Goal: Information Seeking & Learning: Learn about a topic

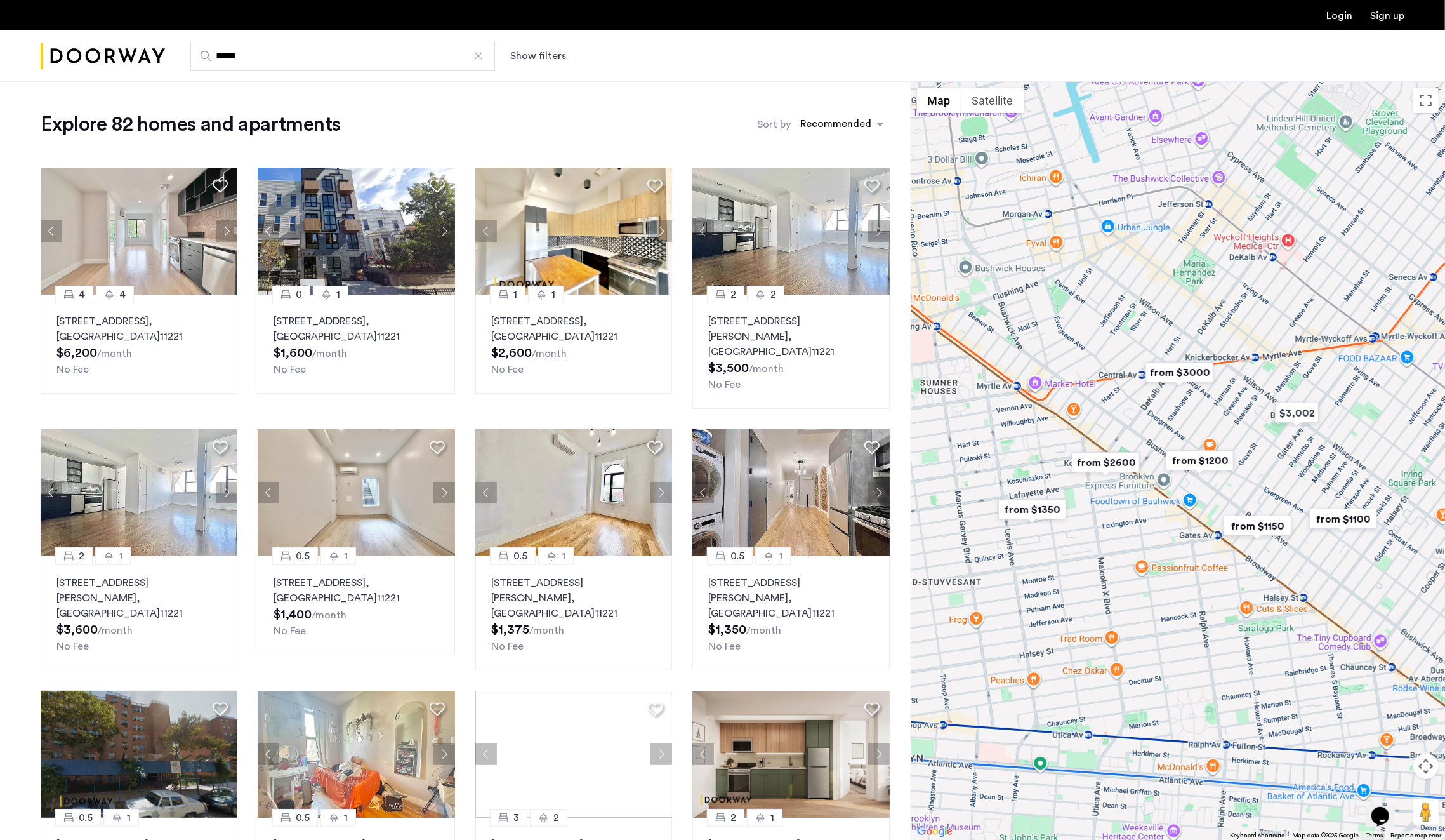
click at [373, 68] on input "*****" at bounding box center [342, 56] width 304 height 31
type input "**********"
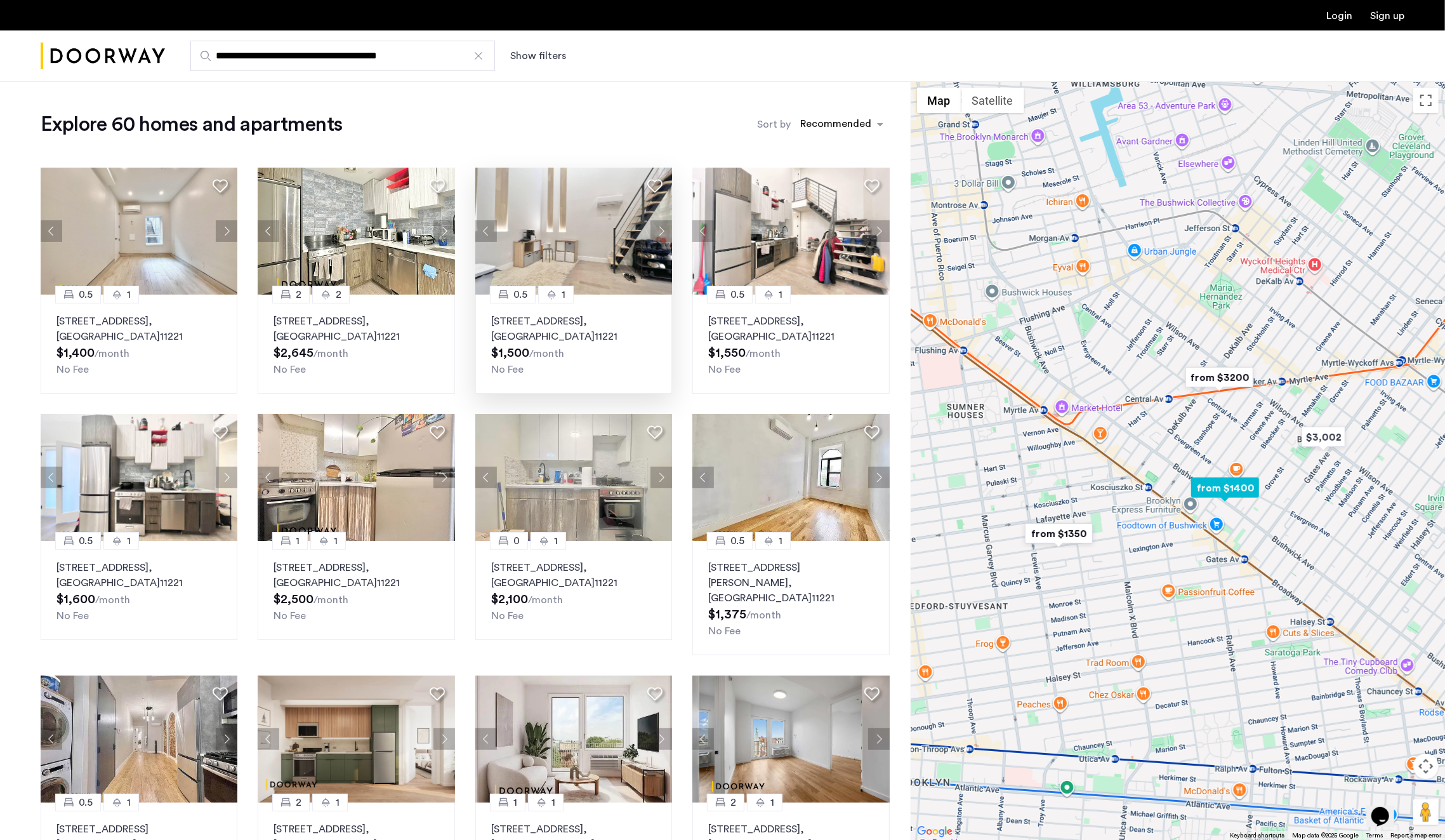
click at [608, 224] on img at bounding box center [573, 231] width 197 height 127
click at [360, 231] on img at bounding box center [356, 231] width 197 height 127
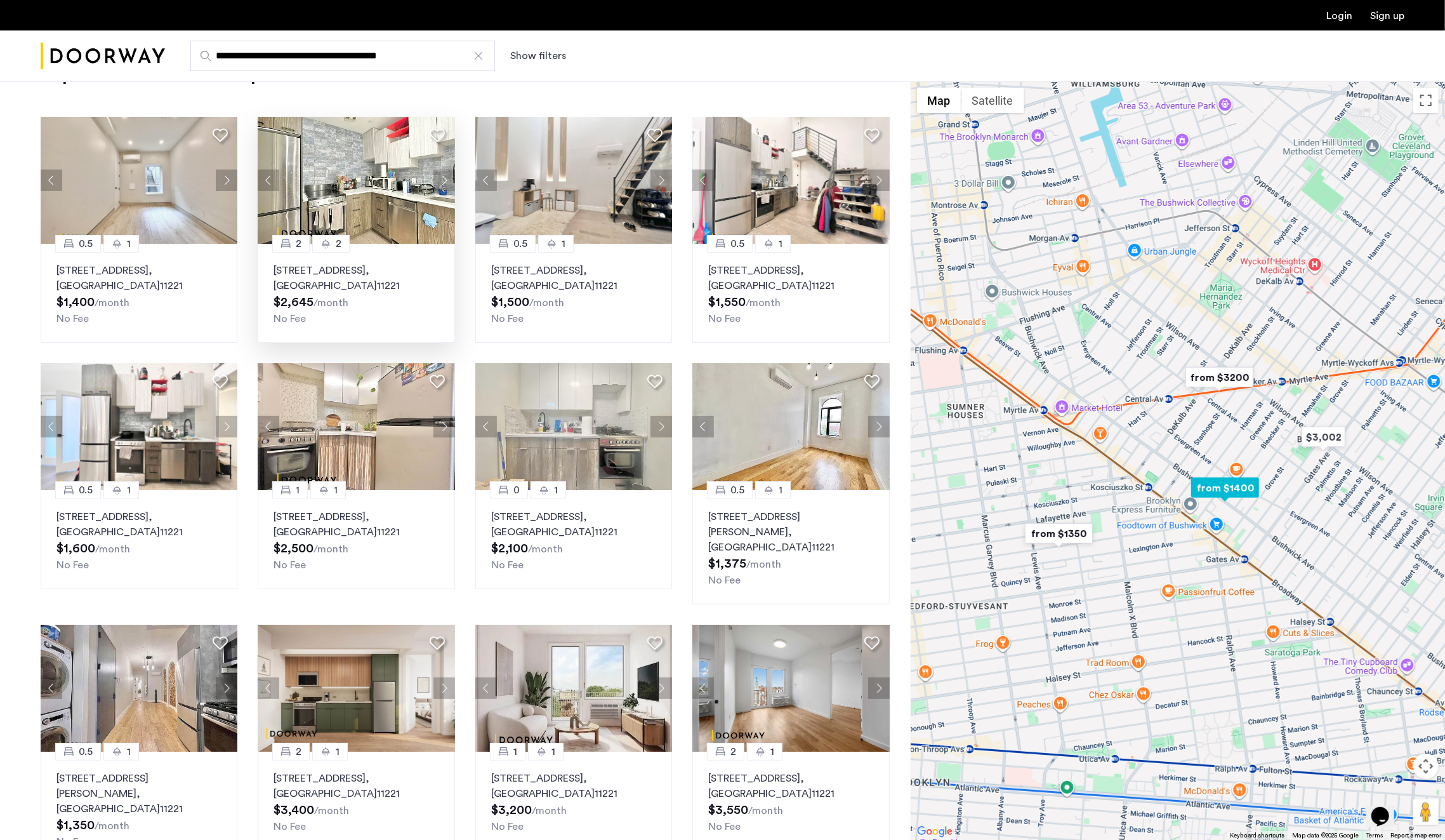
scroll to position [74, 0]
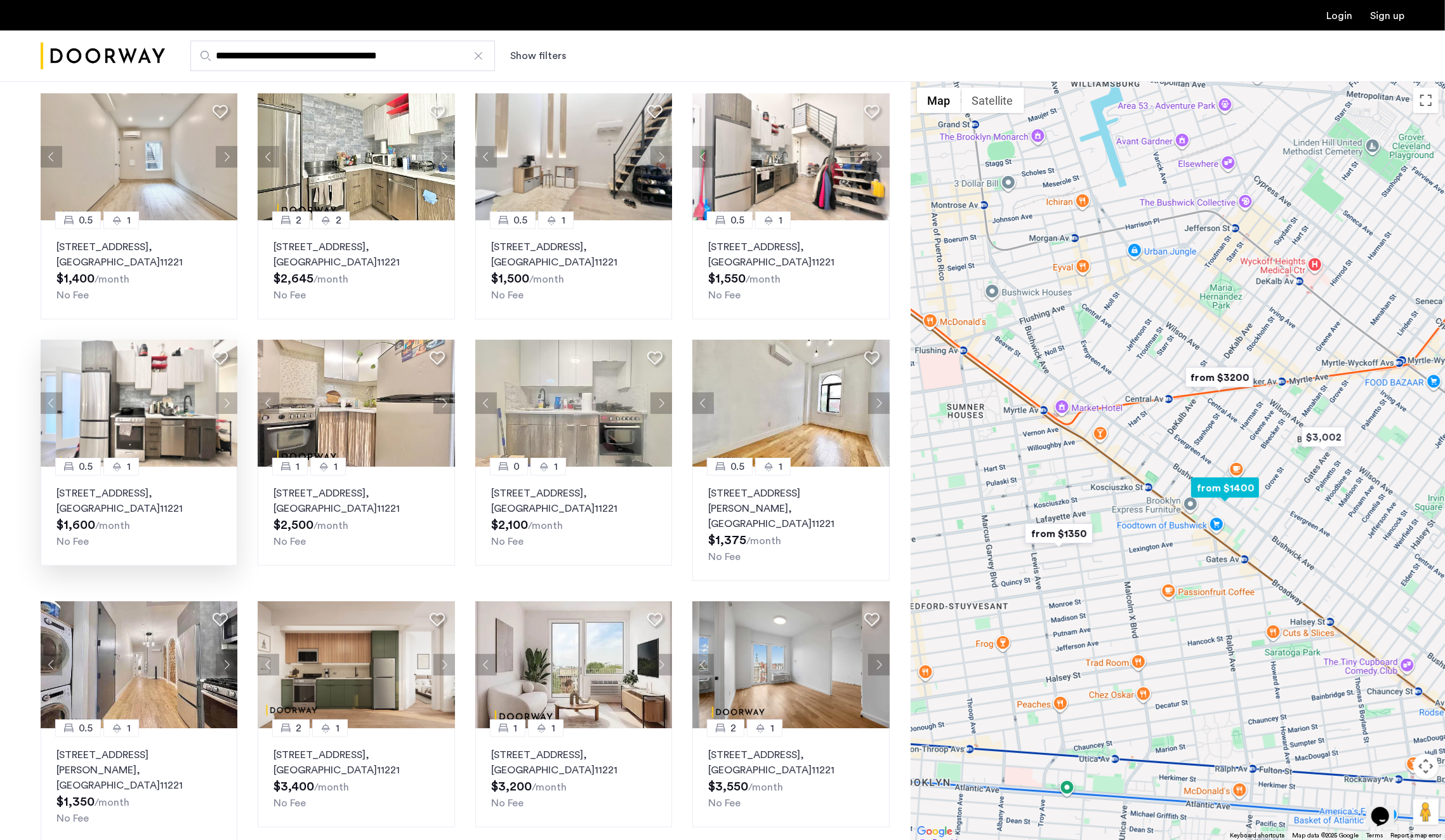
click at [157, 384] on img at bounding box center [139, 403] width 197 height 127
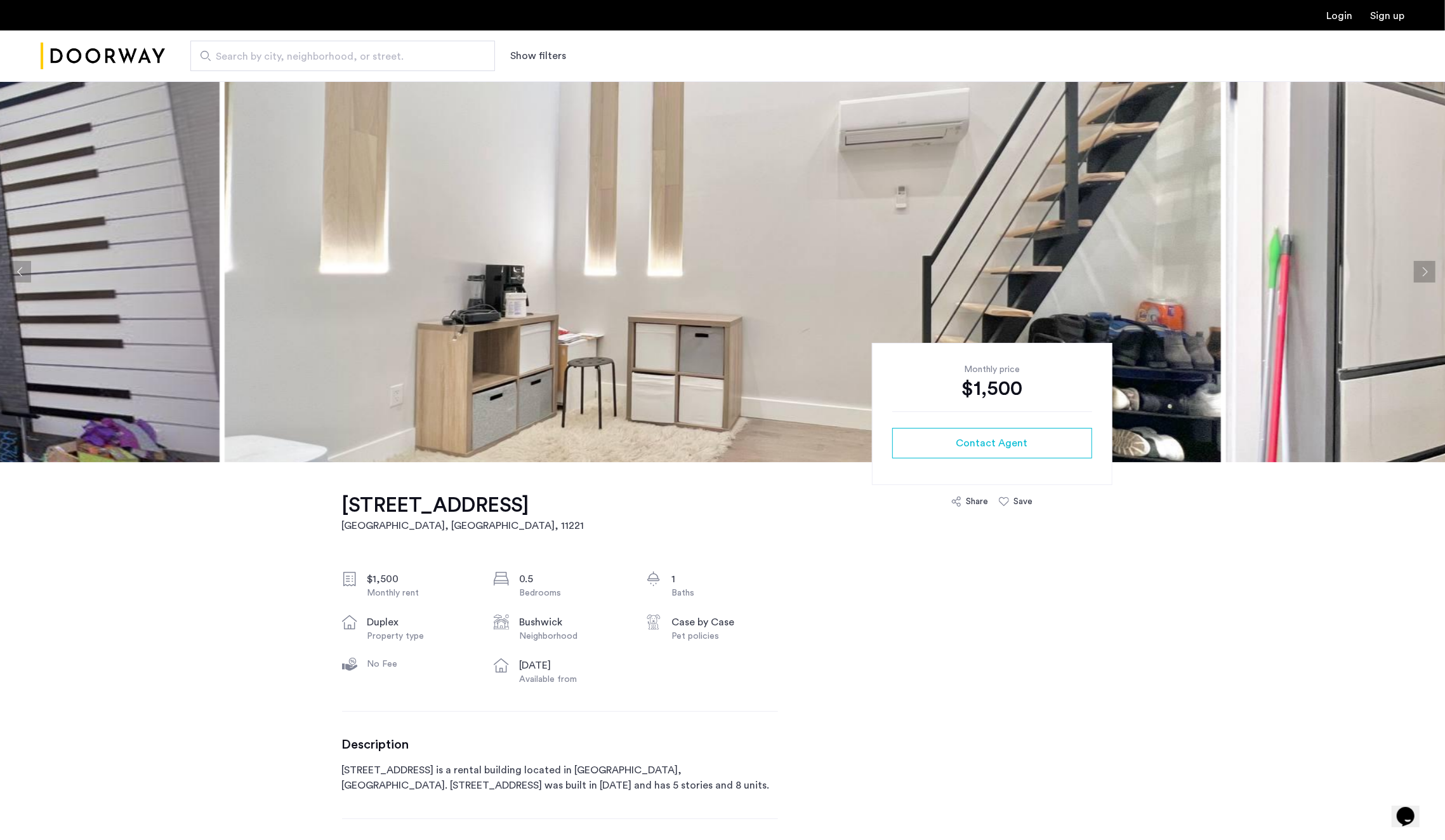
click at [812, 227] on img at bounding box center [722, 271] width 996 height 380
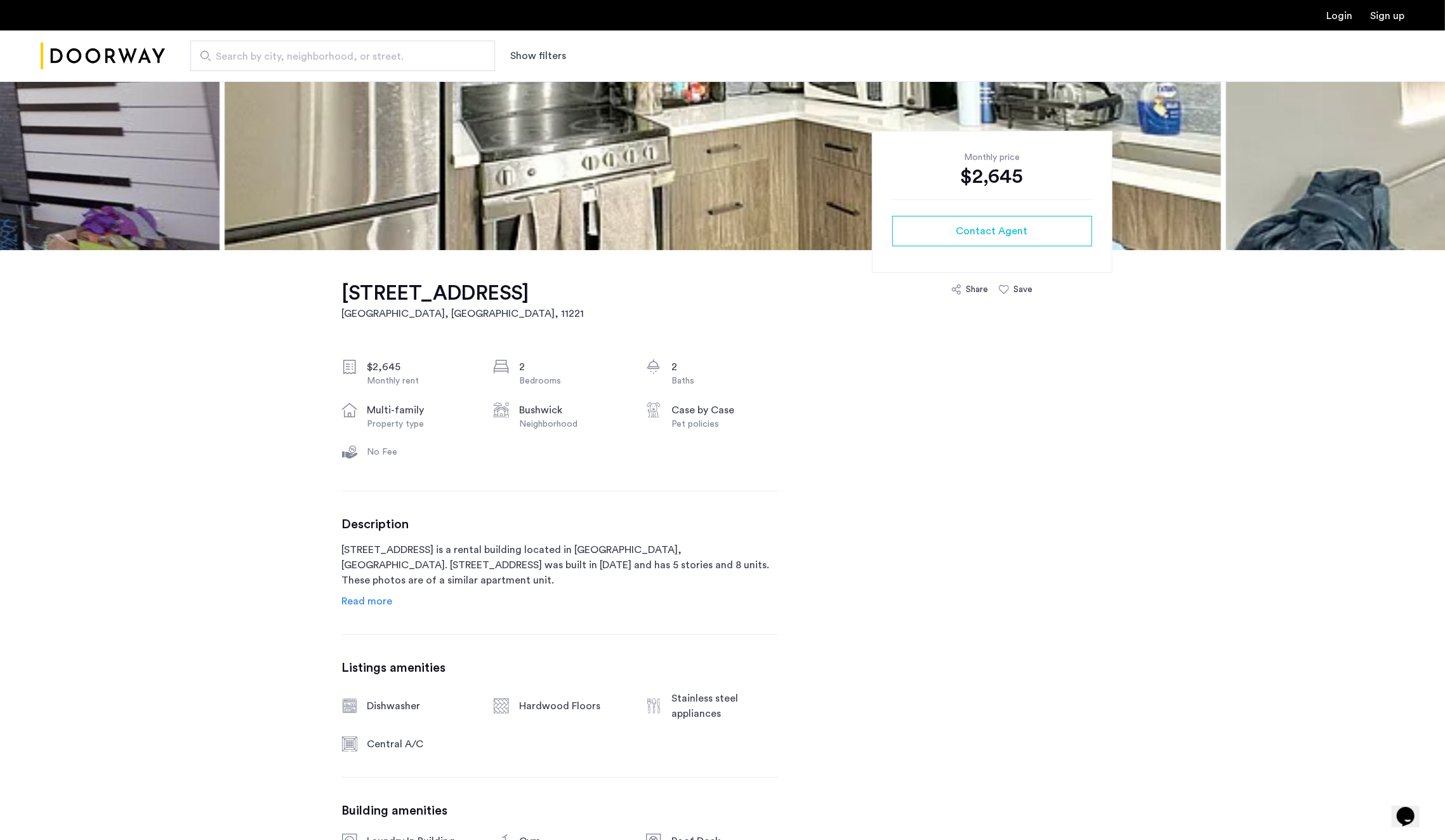
scroll to position [213, 0]
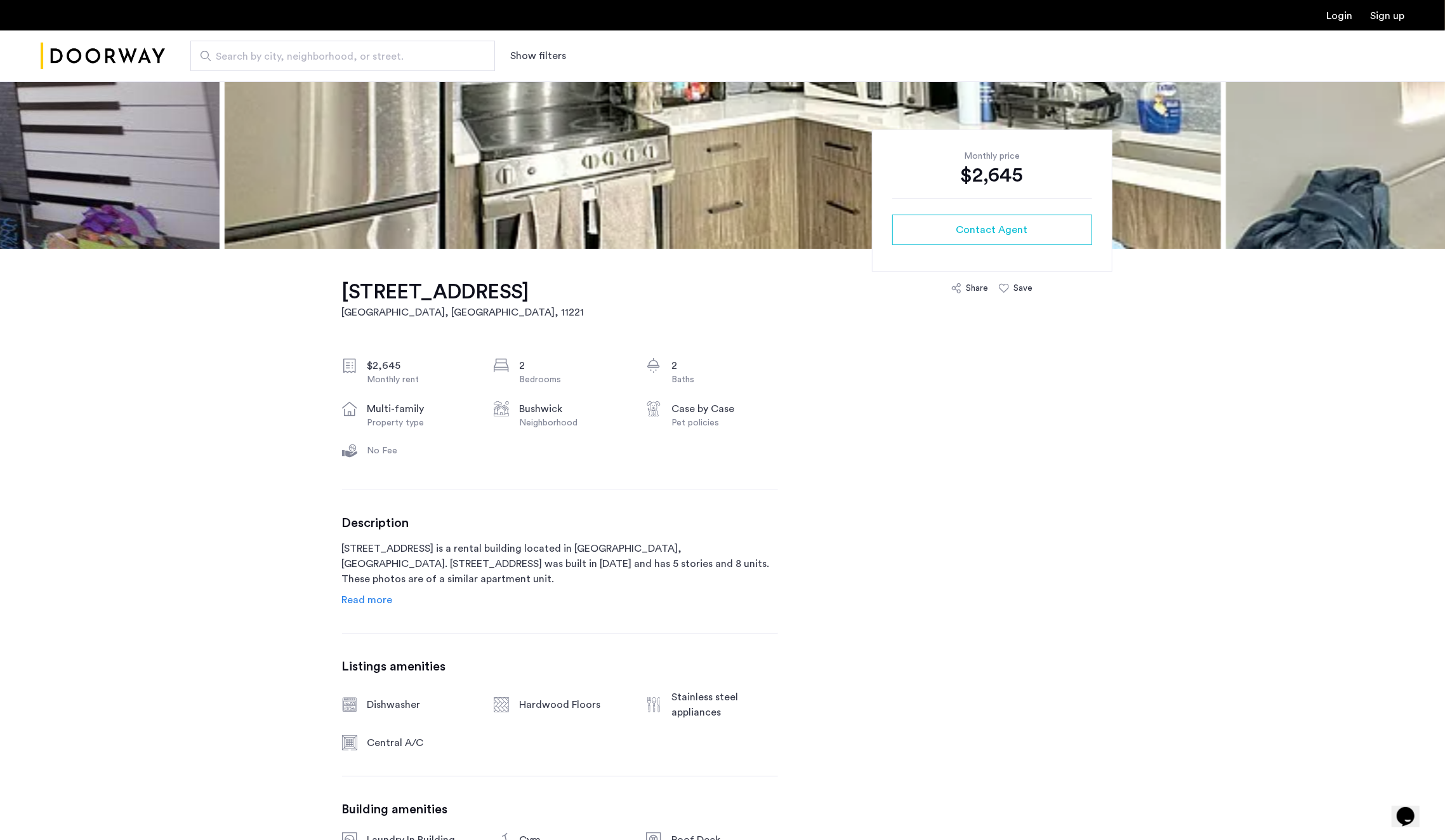
click at [378, 595] on span "Read more" at bounding box center [368, 599] width 51 height 10
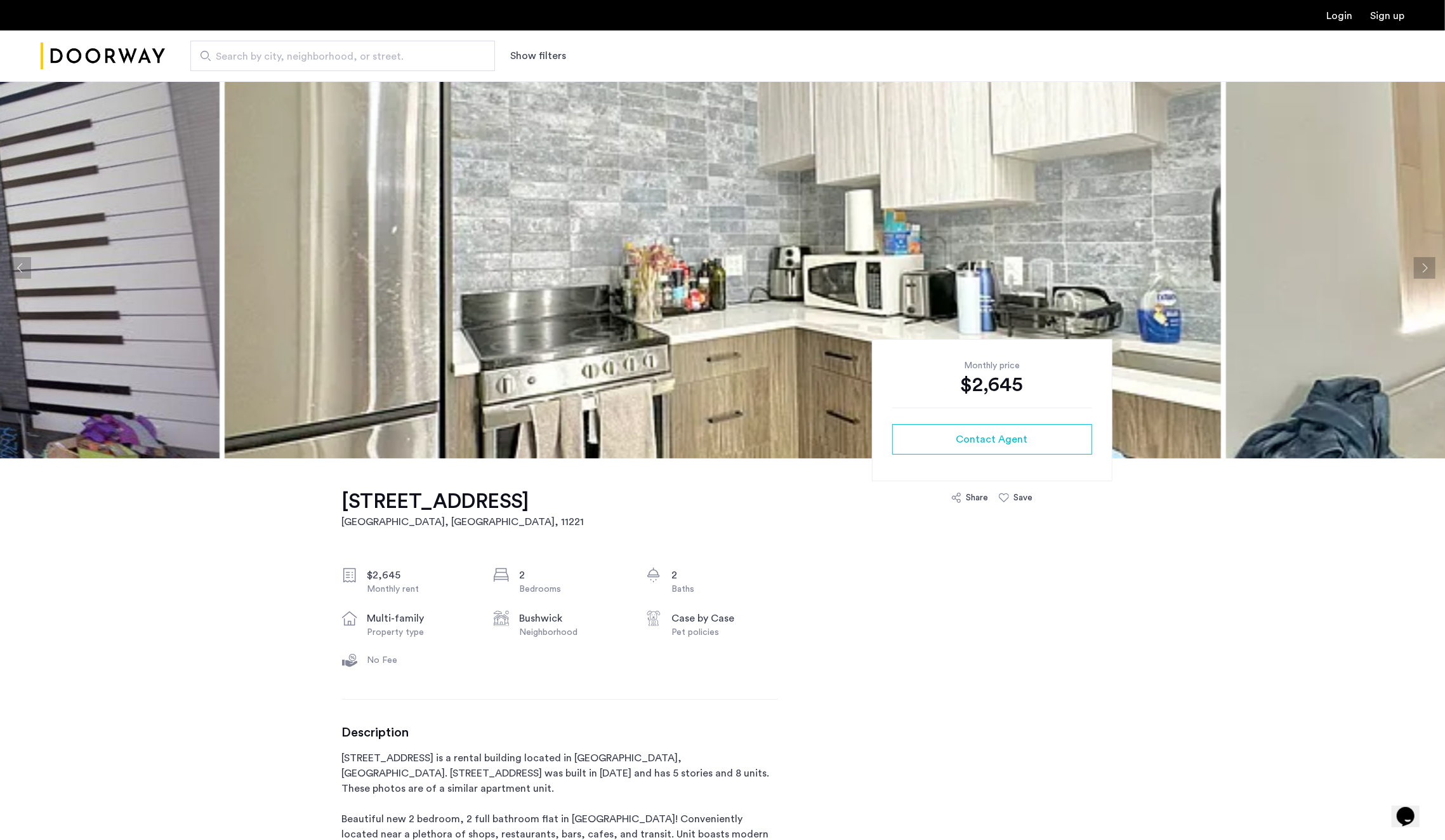
scroll to position [0, 0]
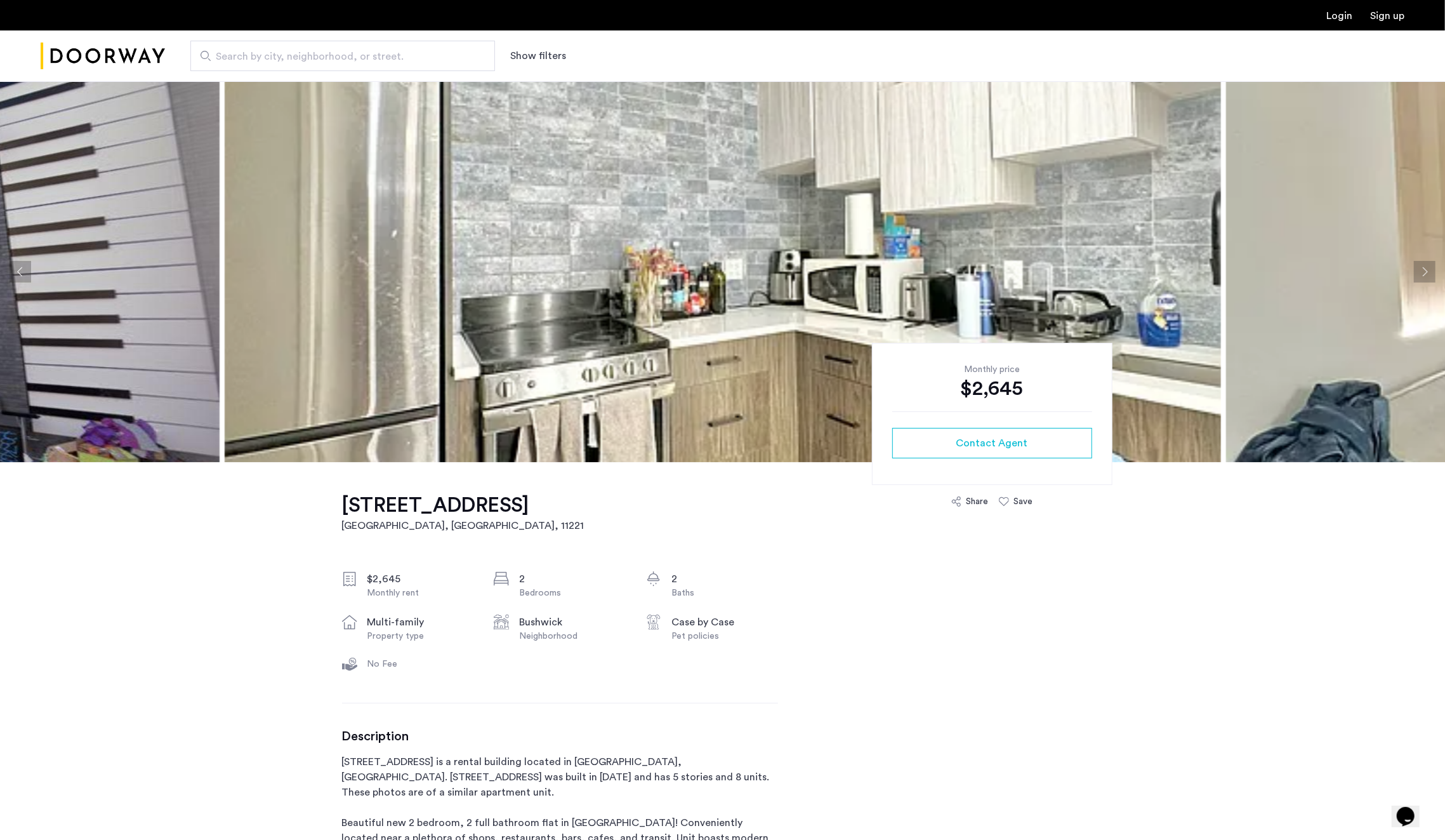
click at [824, 256] on img at bounding box center [722, 271] width 996 height 380
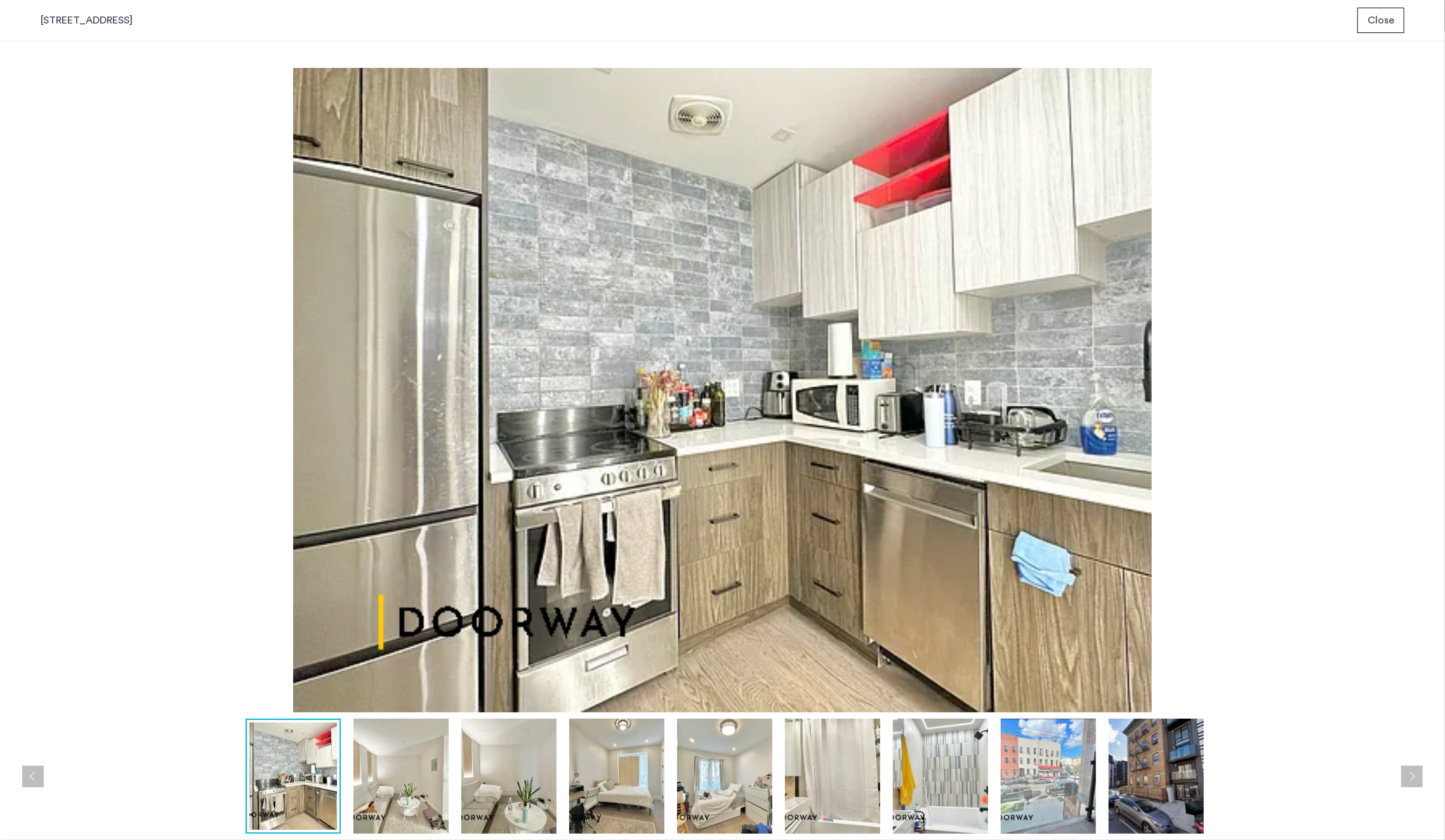
click at [389, 798] on img at bounding box center [401, 776] width 95 height 114
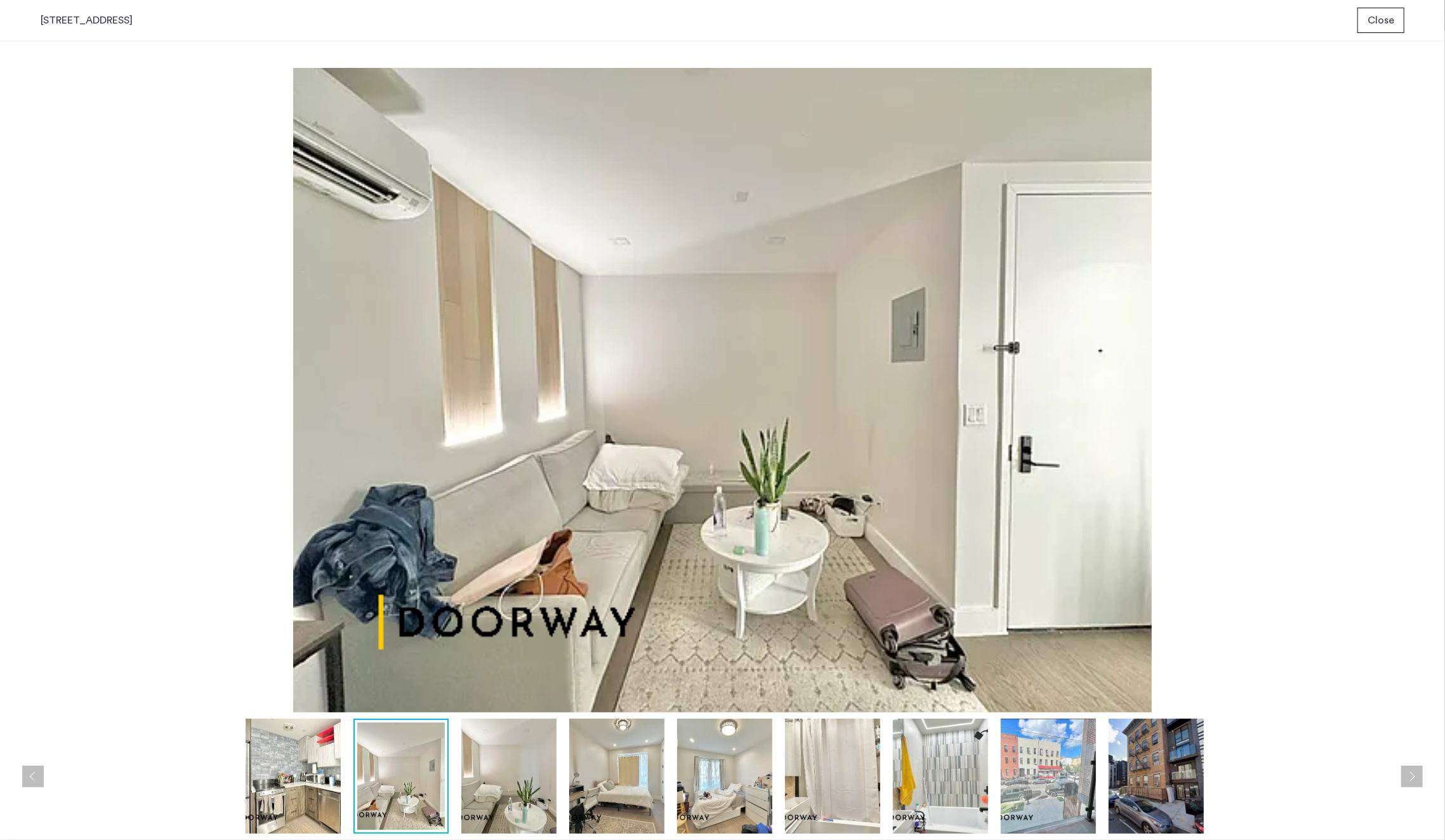
click at [520, 766] on img at bounding box center [509, 776] width 95 height 114
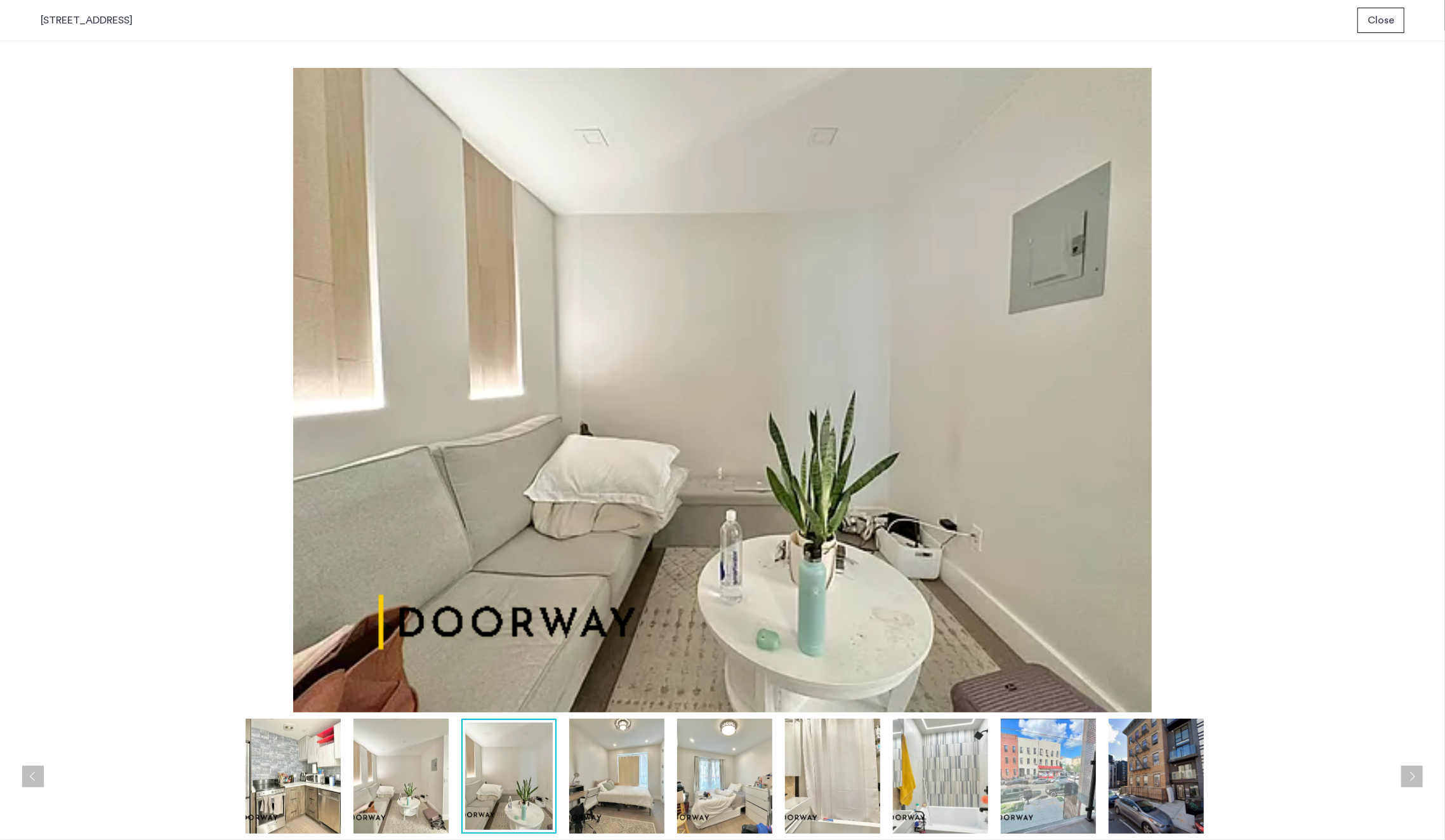
click at [574, 775] on img at bounding box center [617, 776] width 95 height 114
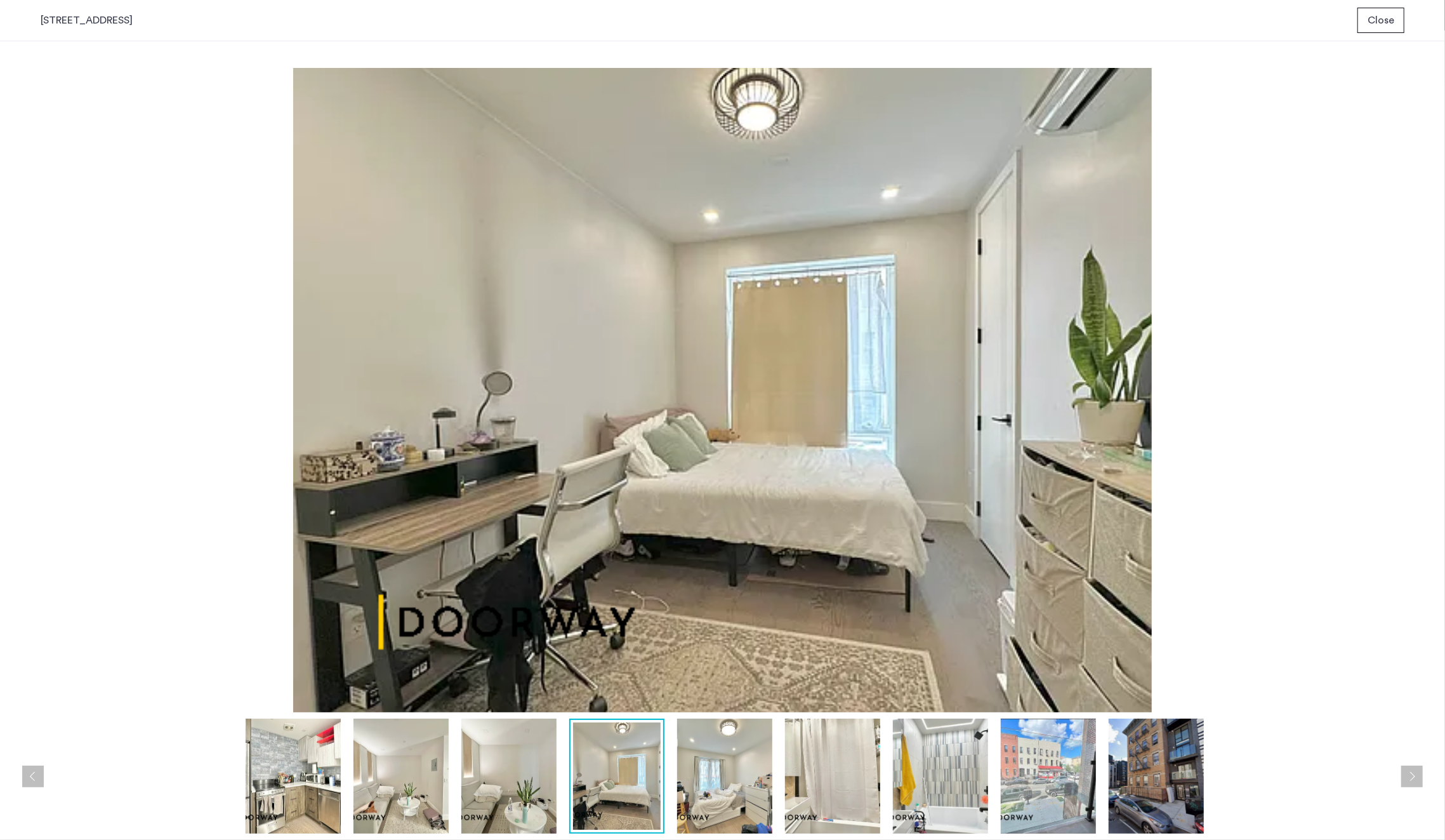
click at [728, 764] on img at bounding box center [725, 776] width 95 height 114
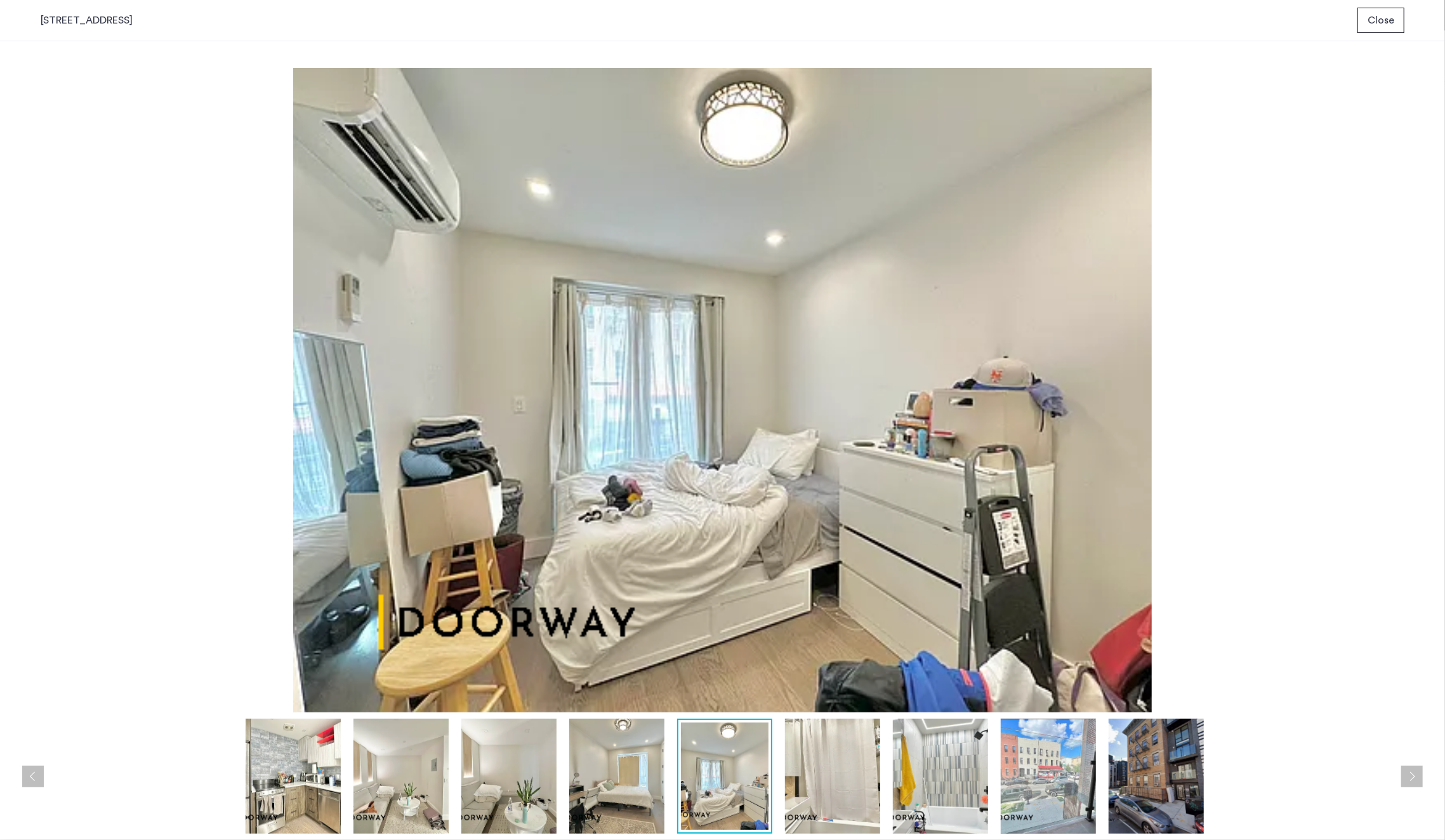
click at [819, 766] on img at bounding box center [832, 776] width 95 height 114
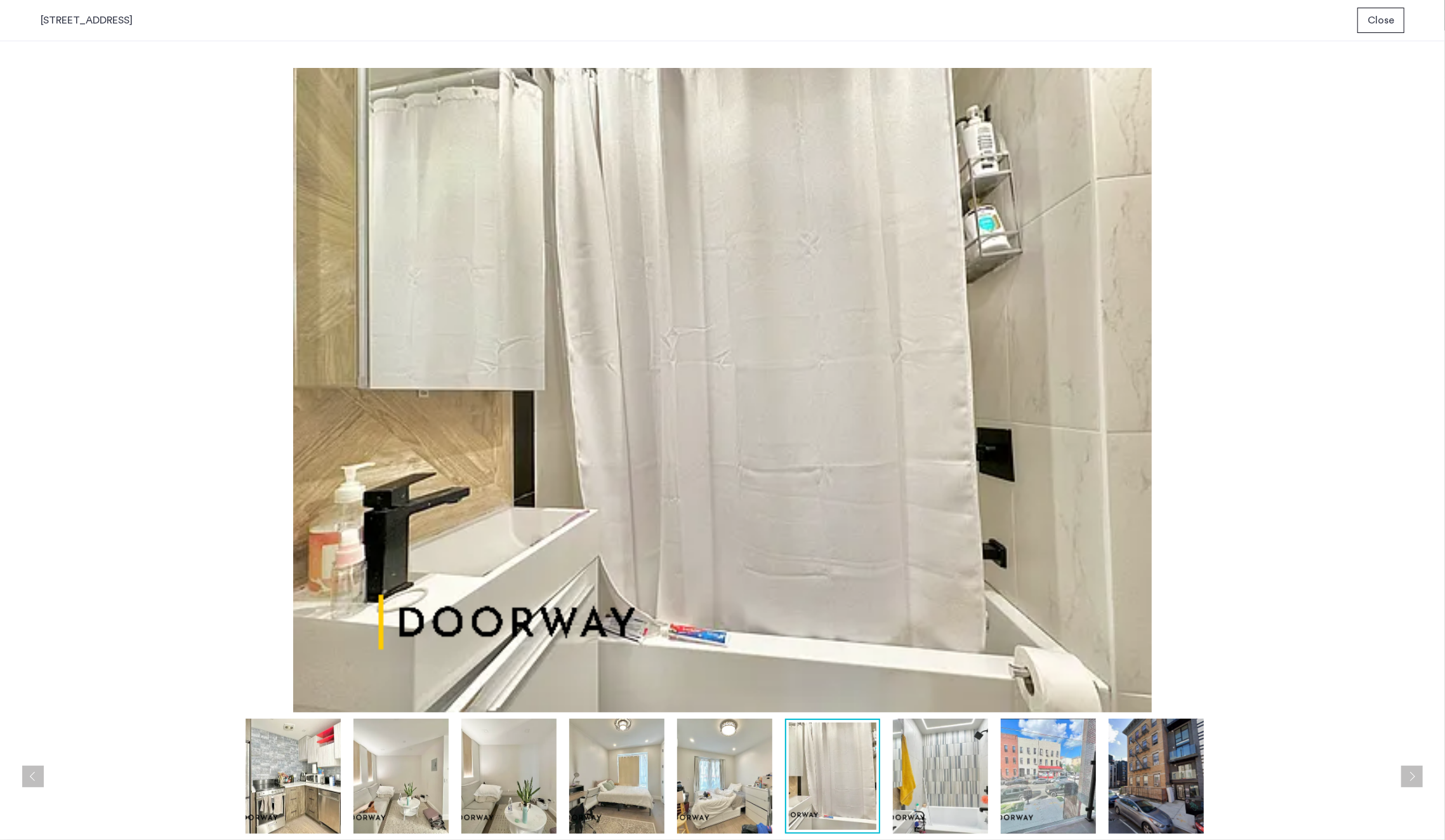
click at [933, 777] on img at bounding box center [940, 776] width 95 height 114
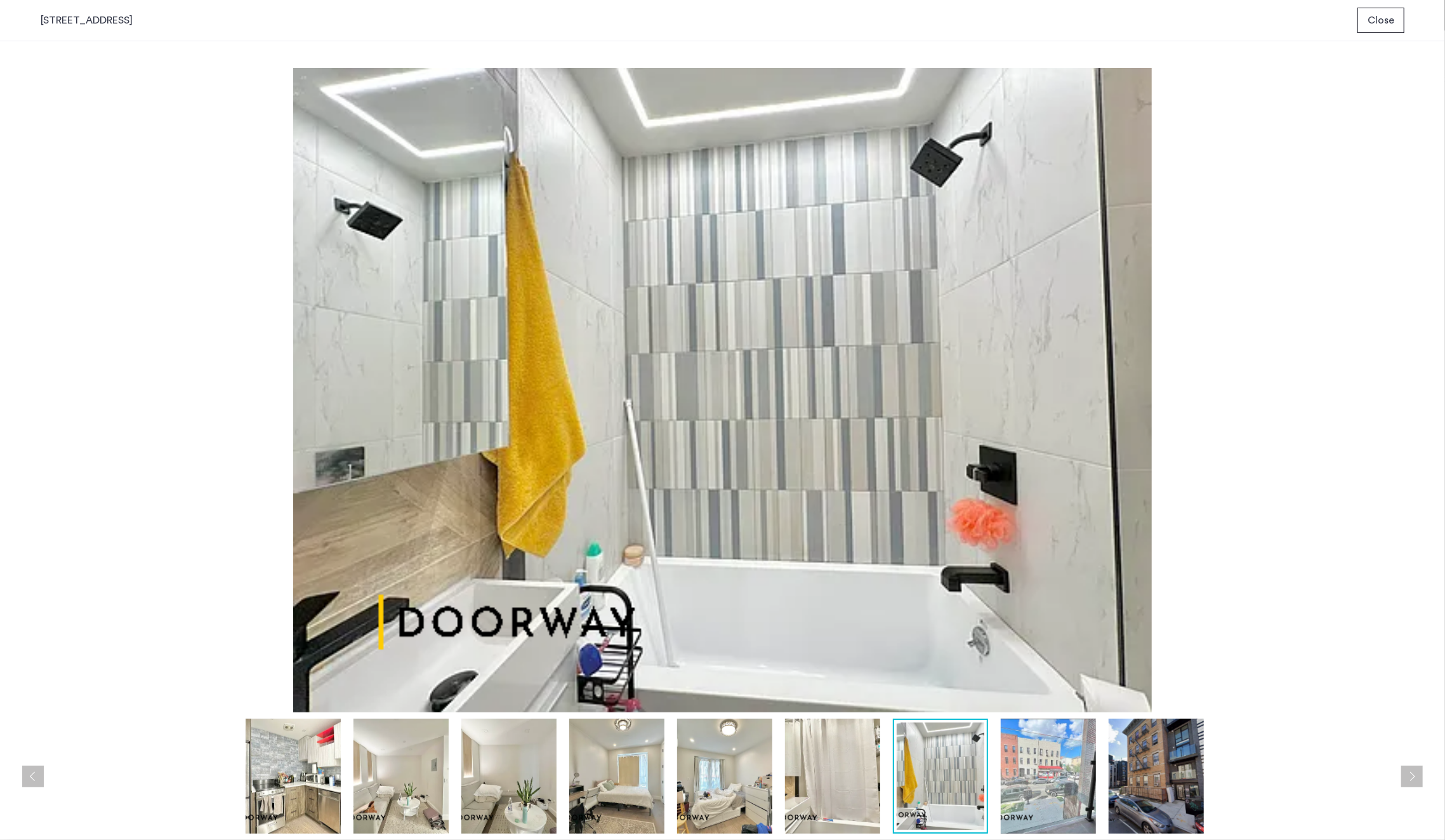
click at [1019, 767] on img at bounding box center [1048, 776] width 95 height 114
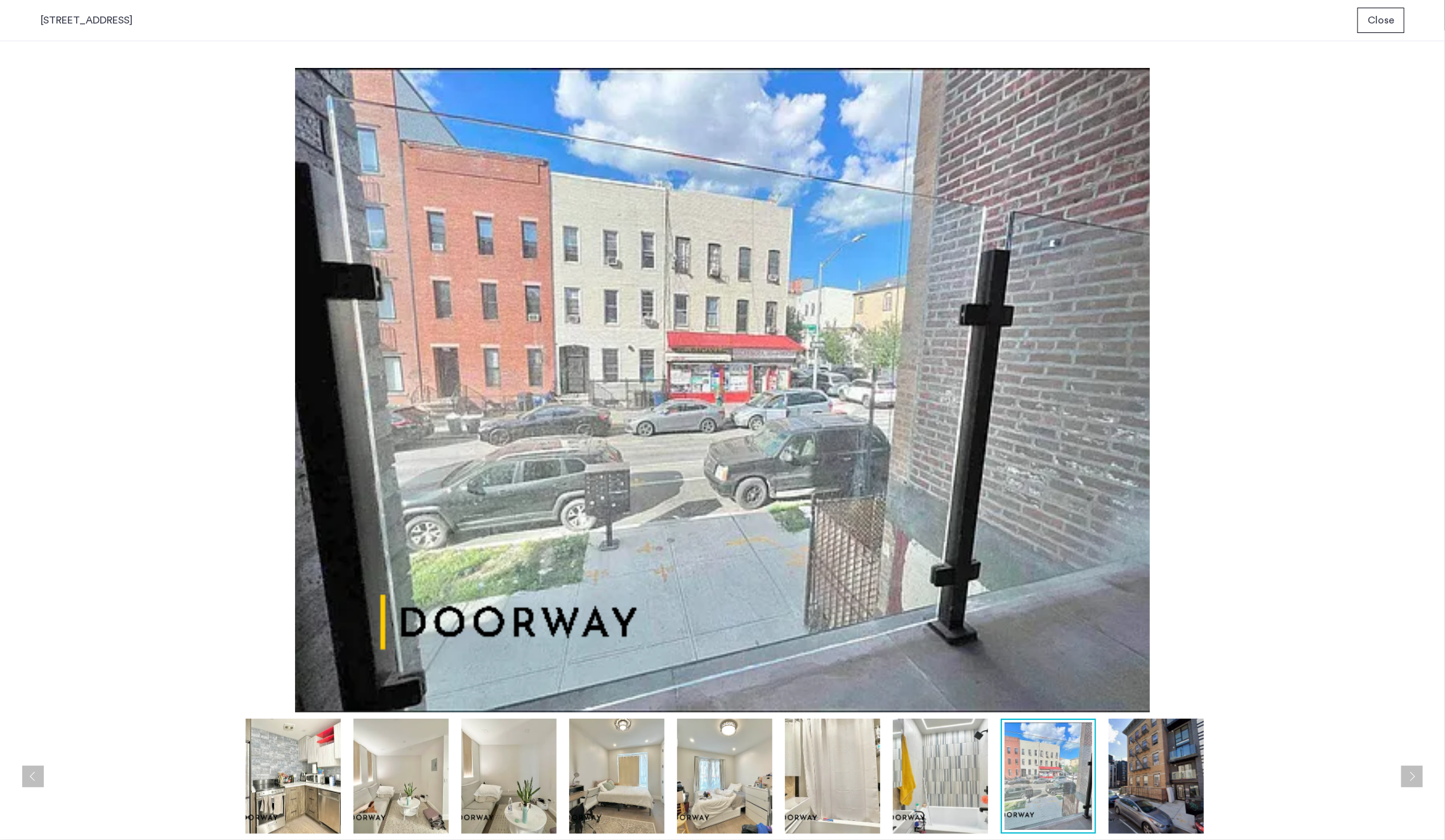
click at [1120, 756] on img at bounding box center [1156, 776] width 95 height 114
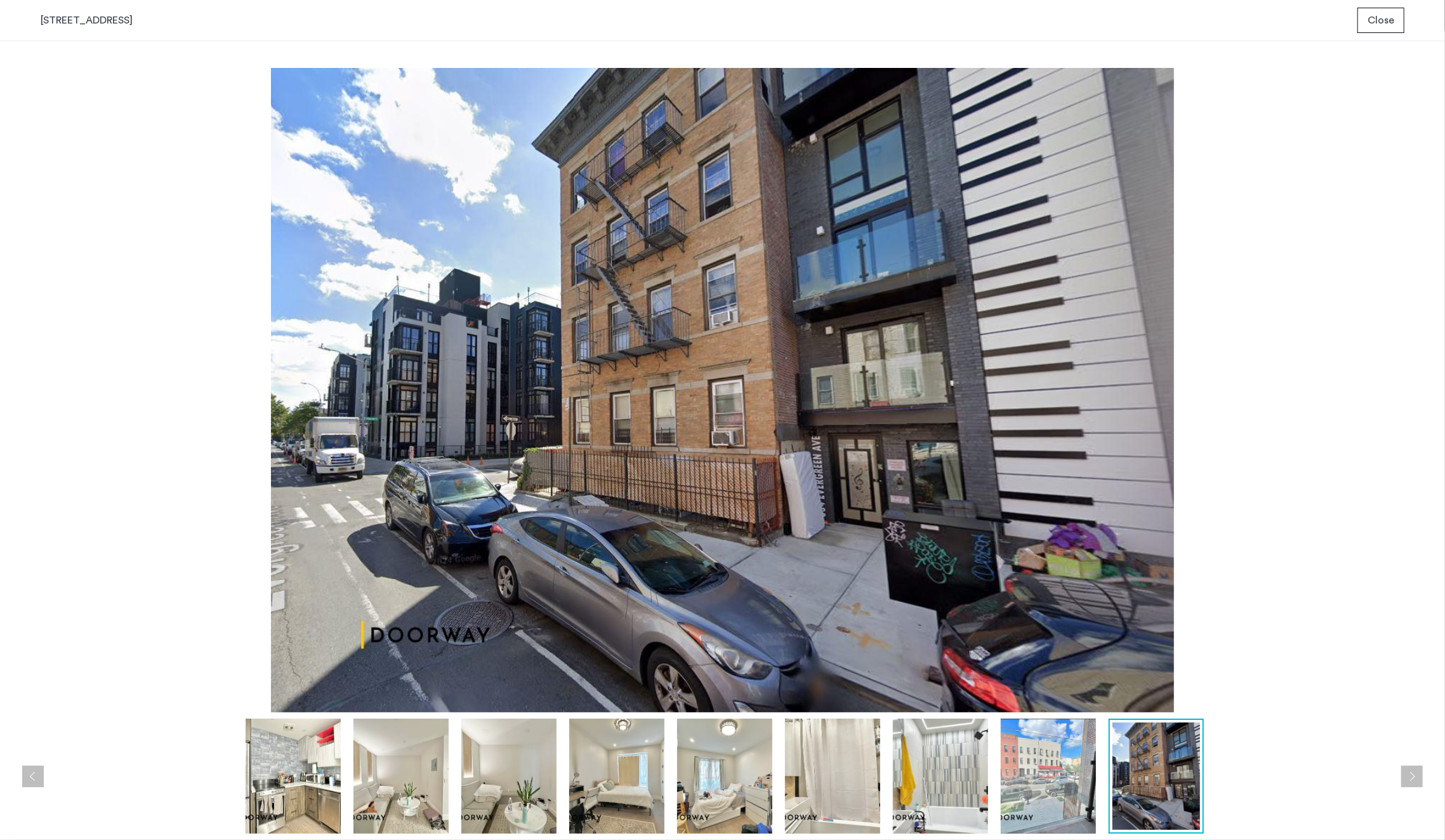
click at [1386, 15] on span "Close" at bounding box center [1381, 20] width 26 height 15
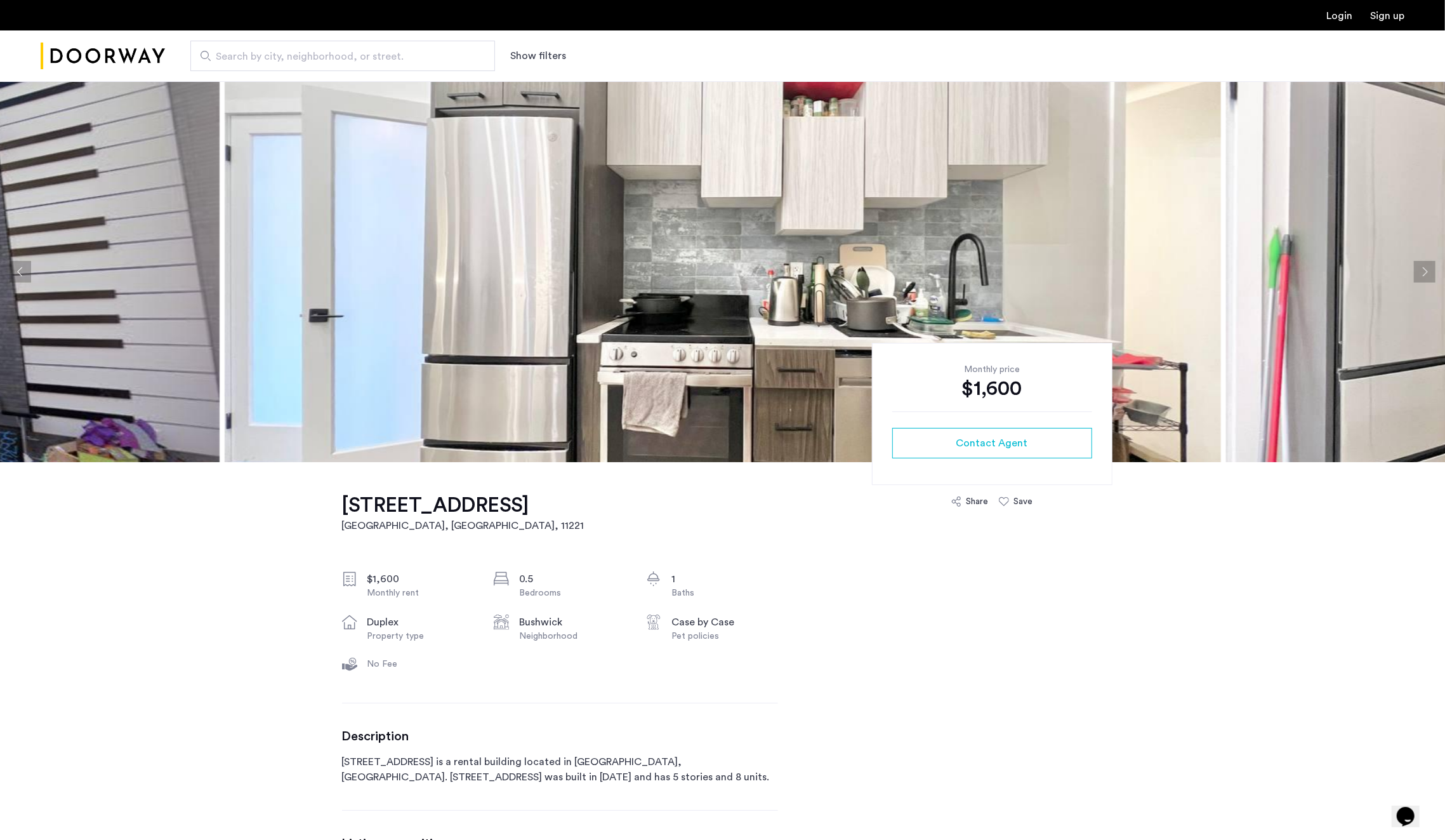
click at [478, 301] on img at bounding box center [722, 271] width 996 height 380
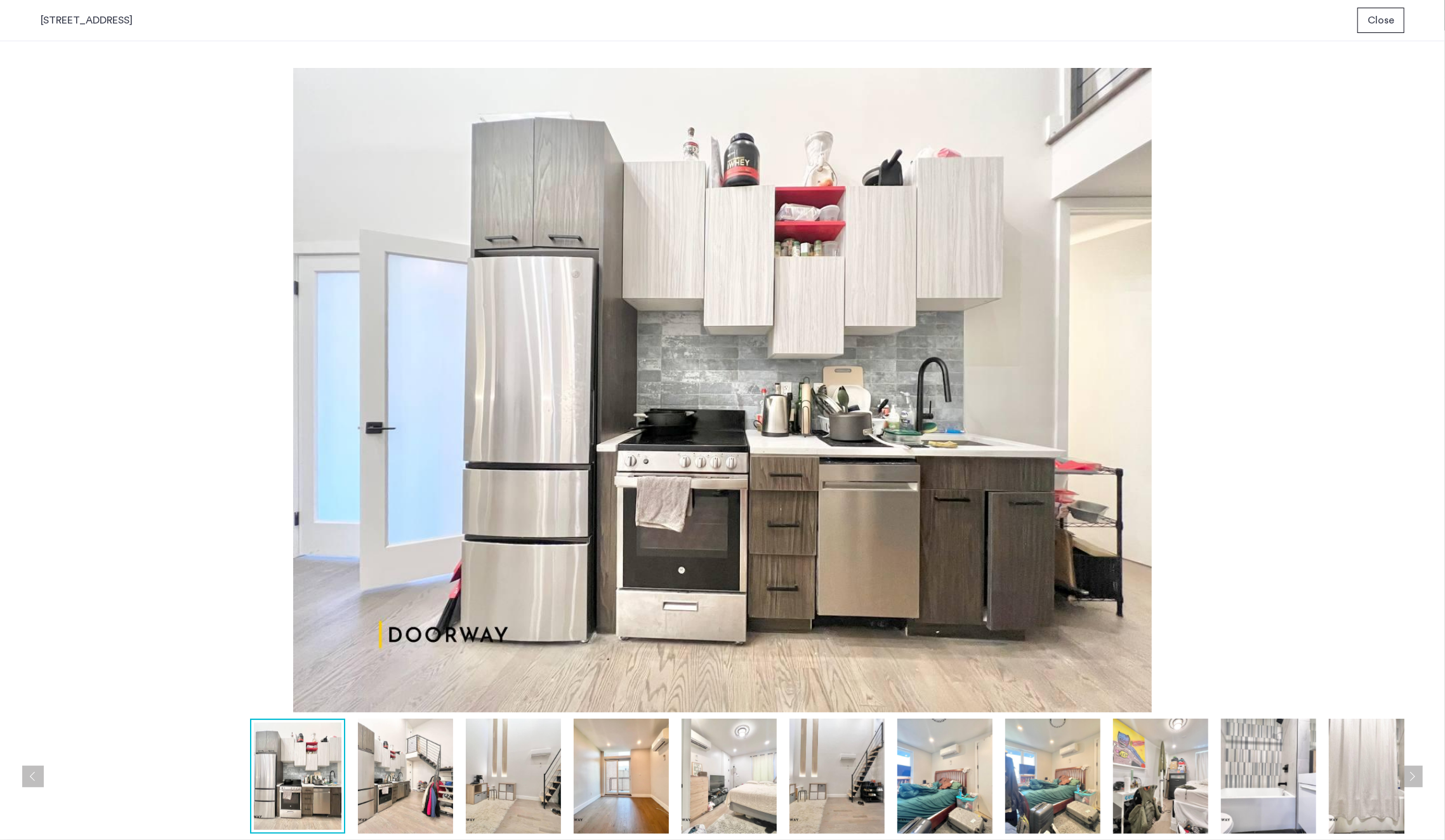
click at [427, 758] on img at bounding box center [405, 776] width 95 height 114
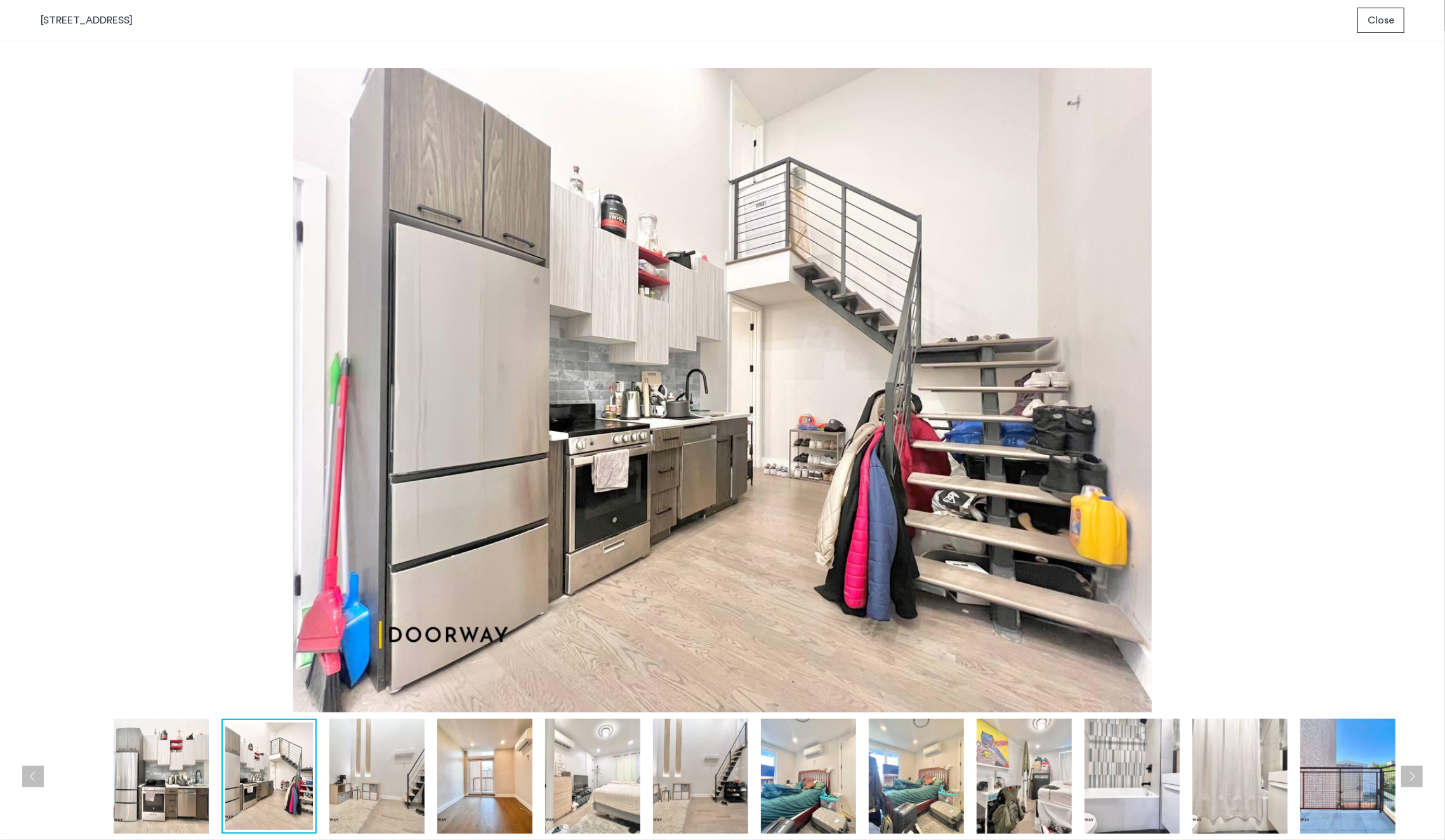
click at [378, 764] on img at bounding box center [377, 776] width 95 height 114
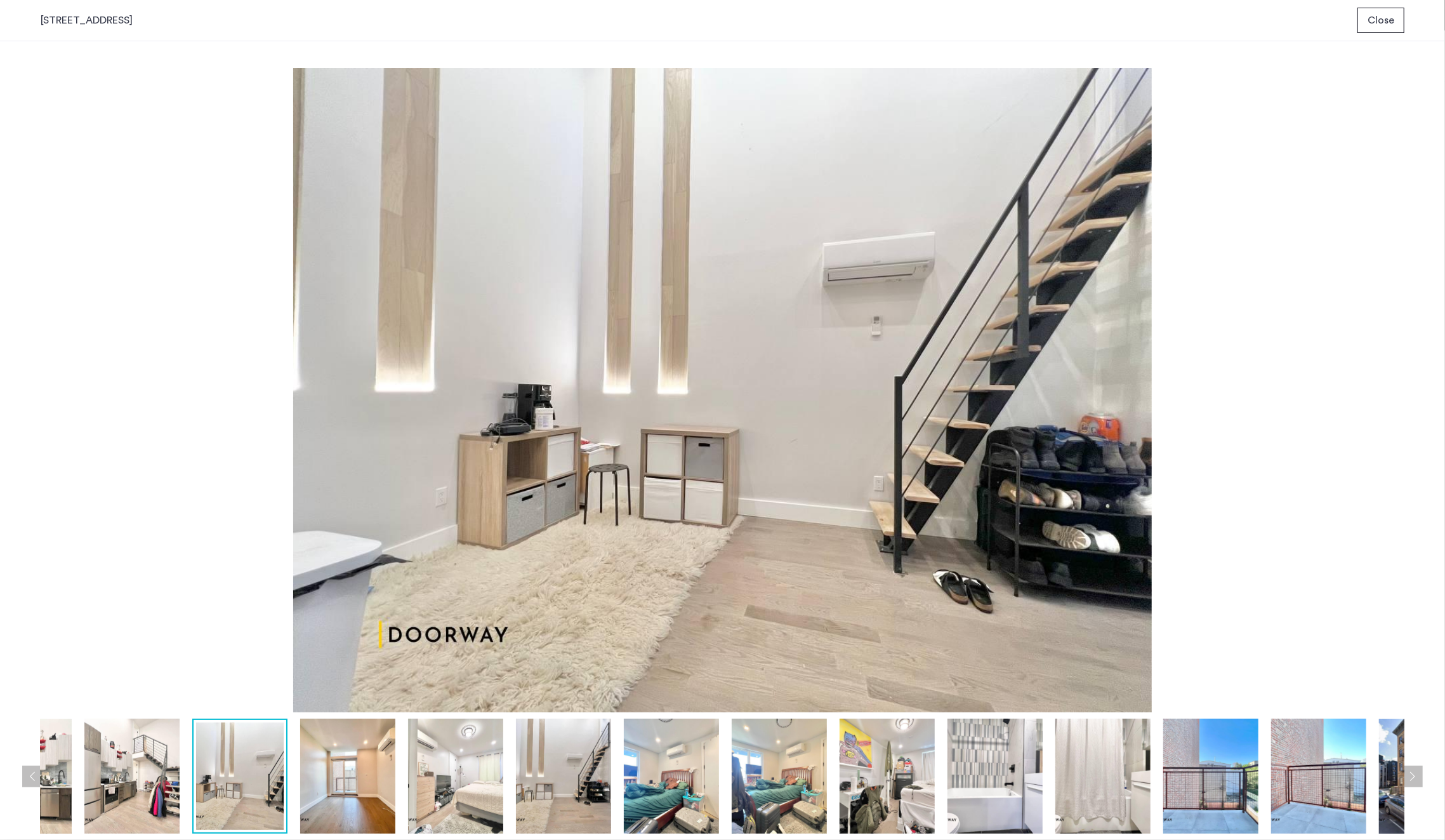
click at [393, 770] on img at bounding box center [348, 776] width 95 height 114
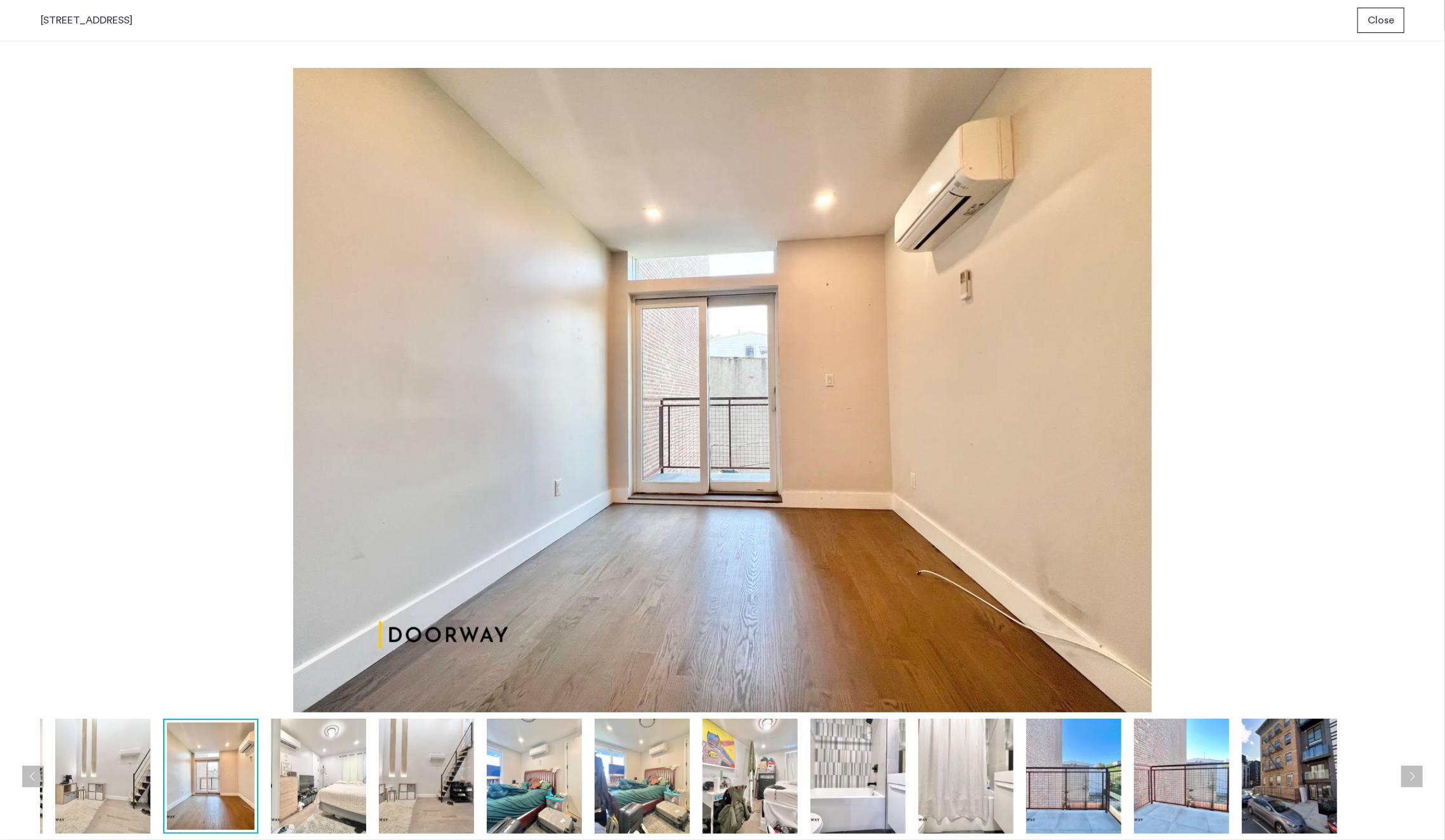
click at [539, 759] on img at bounding box center [534, 776] width 95 height 114
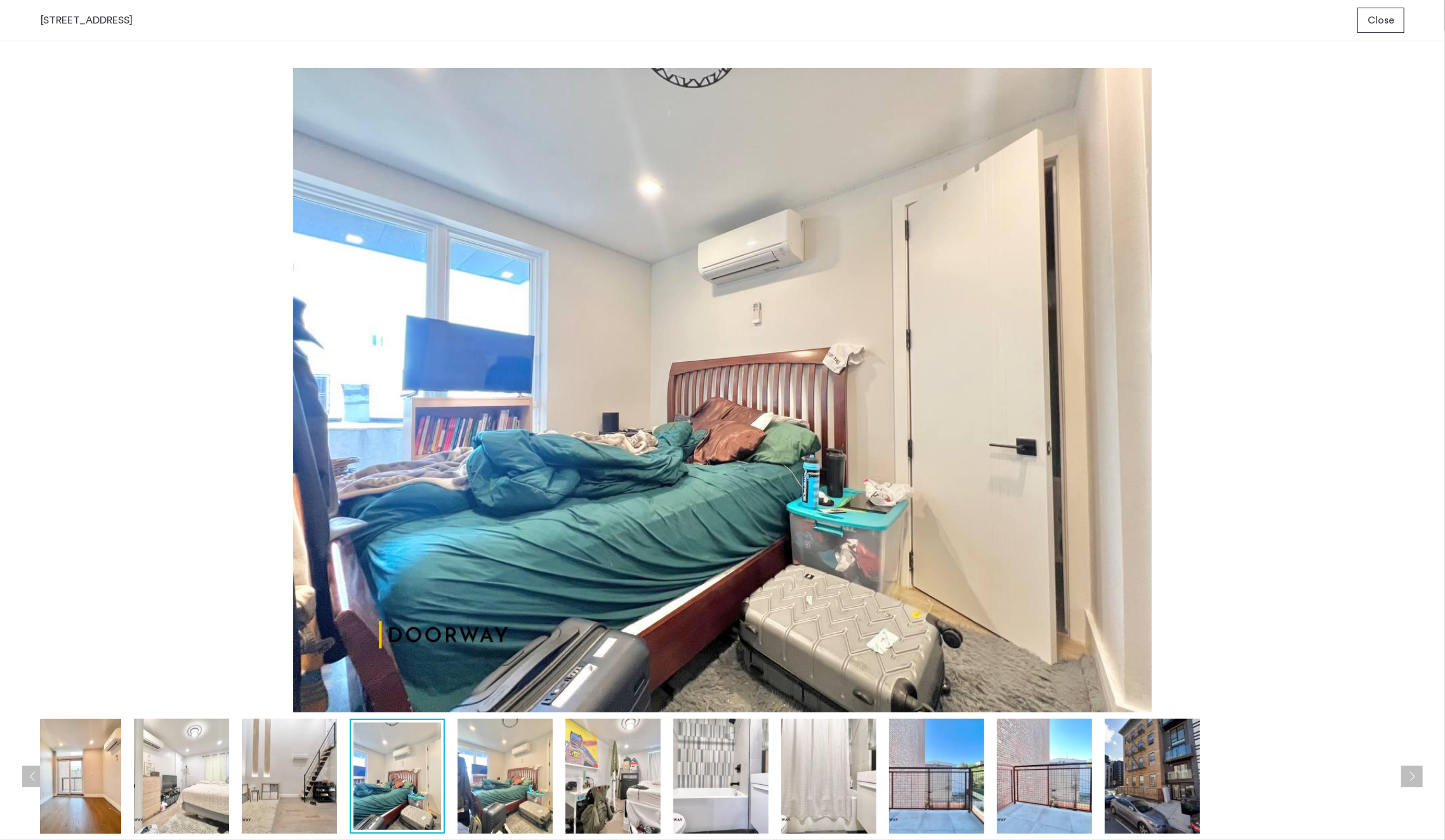
click at [599, 760] on img at bounding box center [613, 776] width 95 height 114
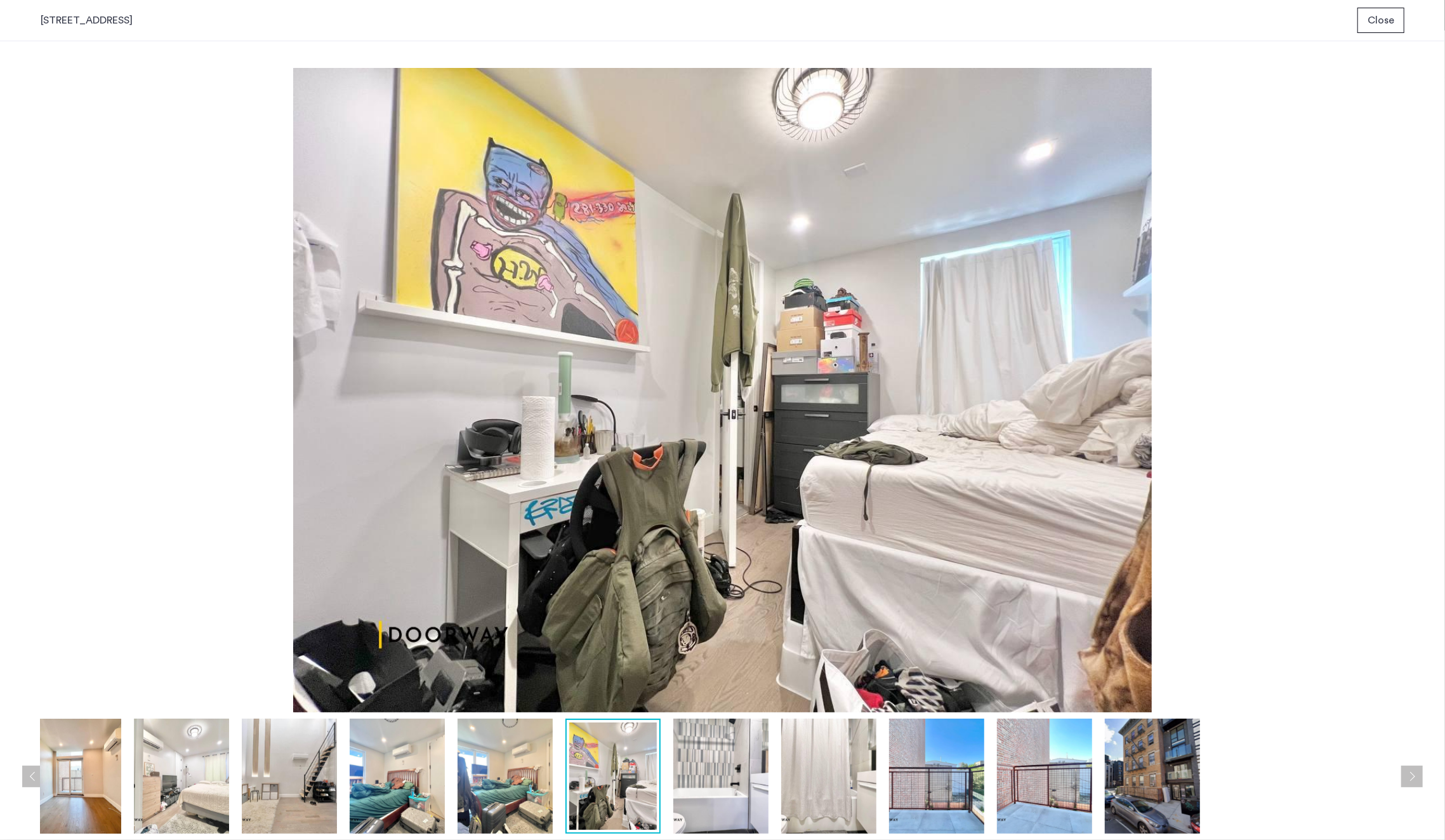
click at [714, 776] on img at bounding box center [720, 776] width 95 height 114
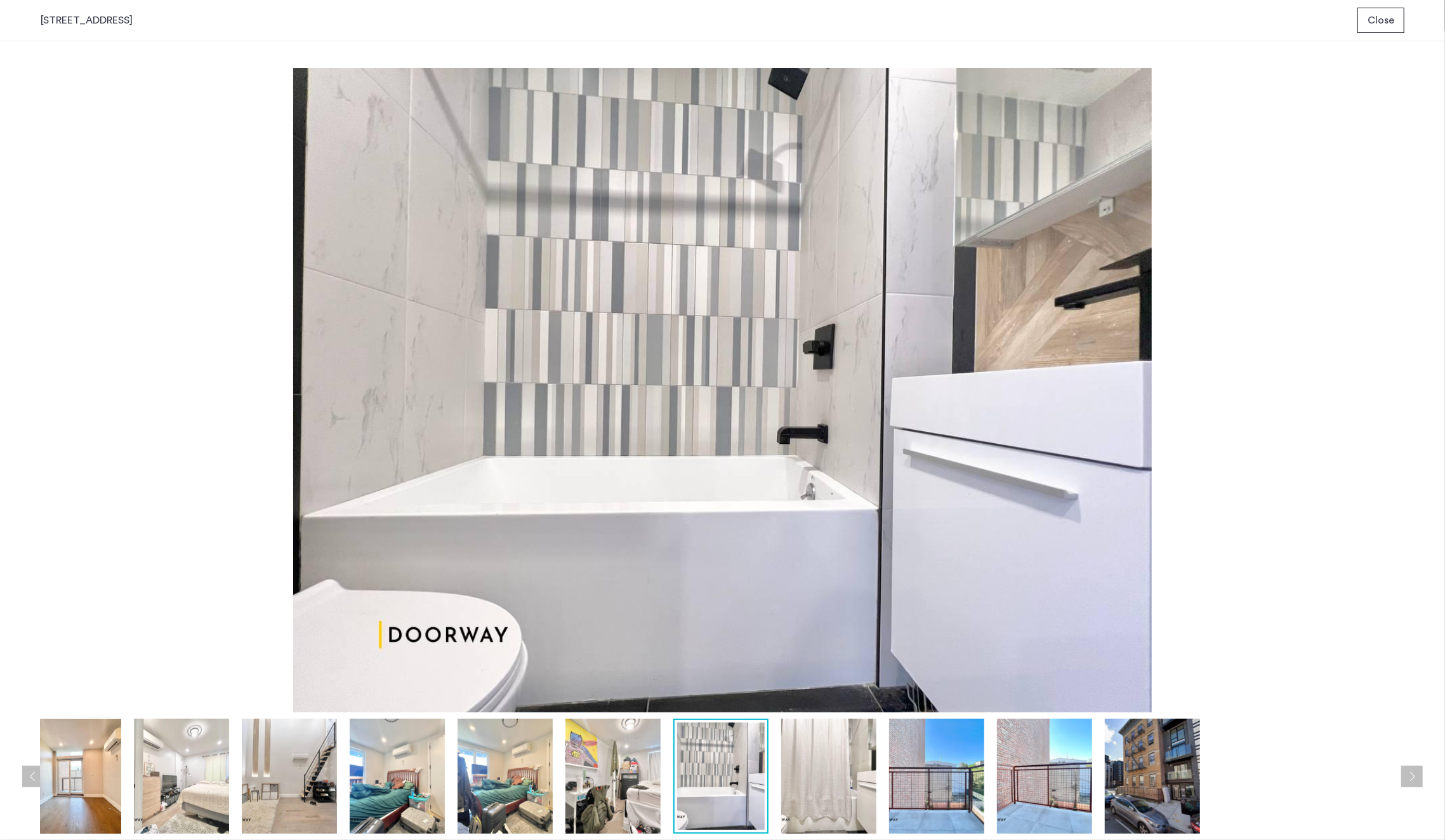
click at [835, 792] on img at bounding box center [828, 776] width 95 height 114
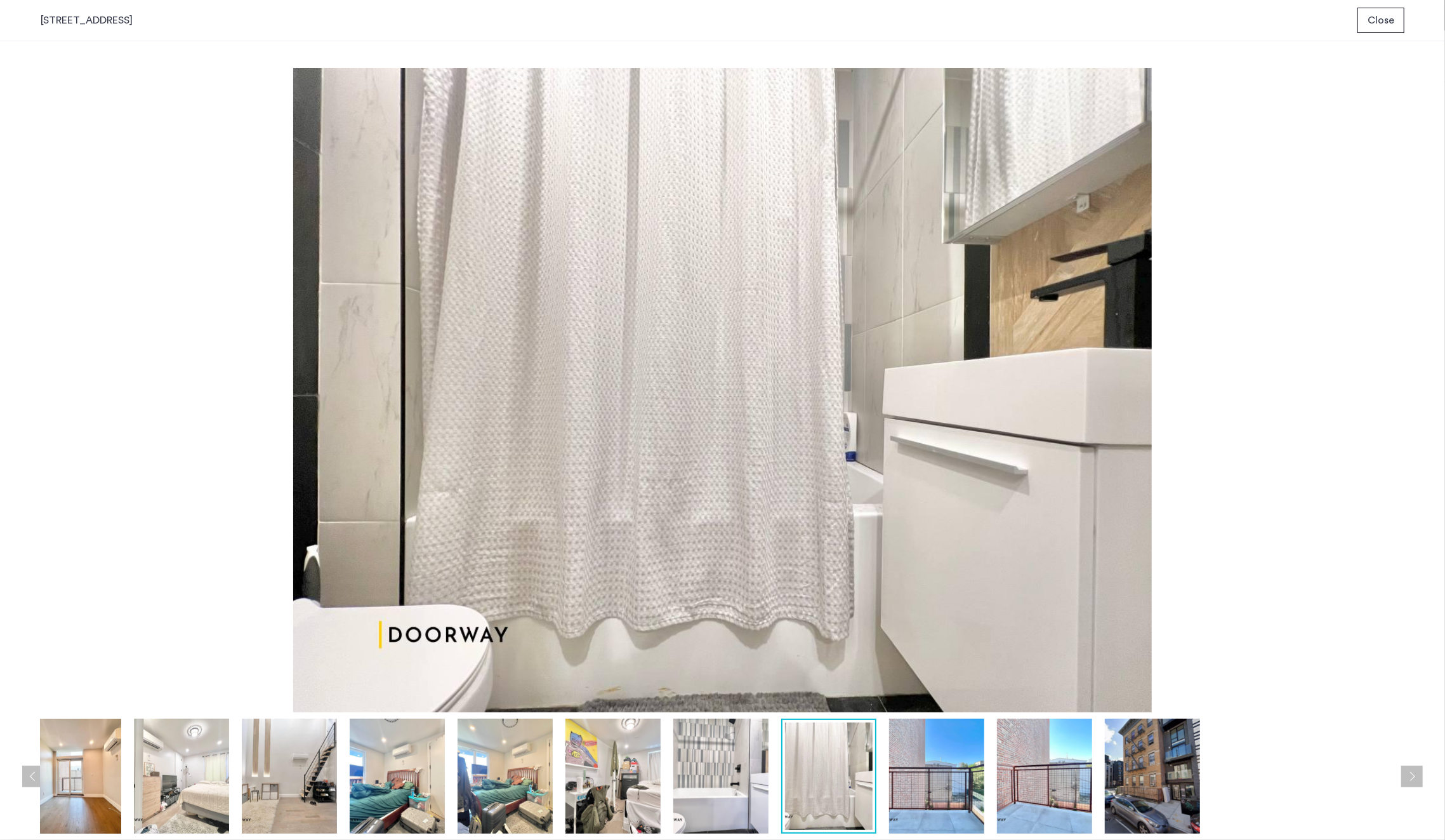
click at [915, 777] on img at bounding box center [936, 776] width 95 height 114
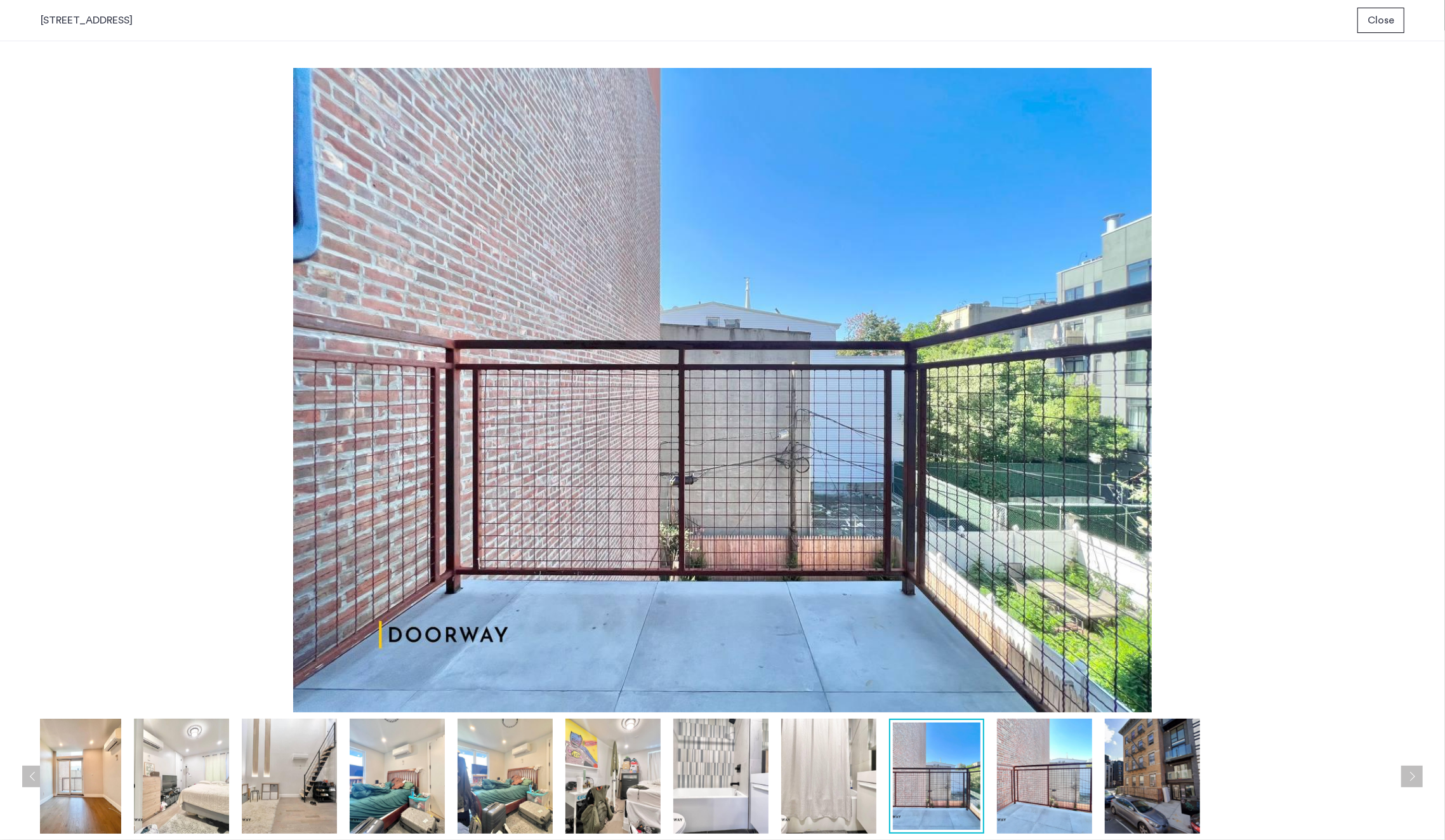
click at [1016, 764] on img at bounding box center [1044, 776] width 95 height 114
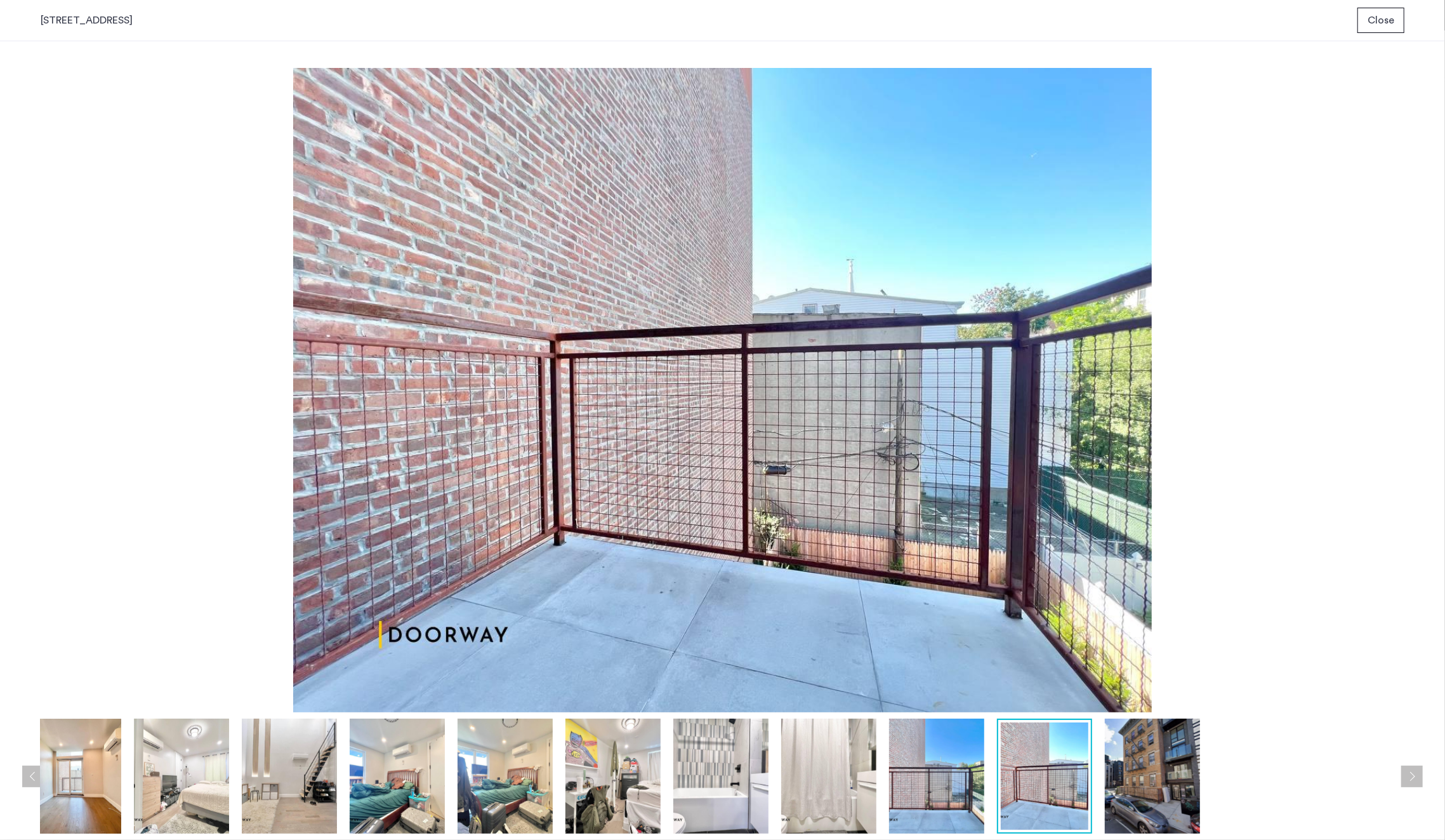
click at [1141, 756] on img at bounding box center [1153, 776] width 95 height 114
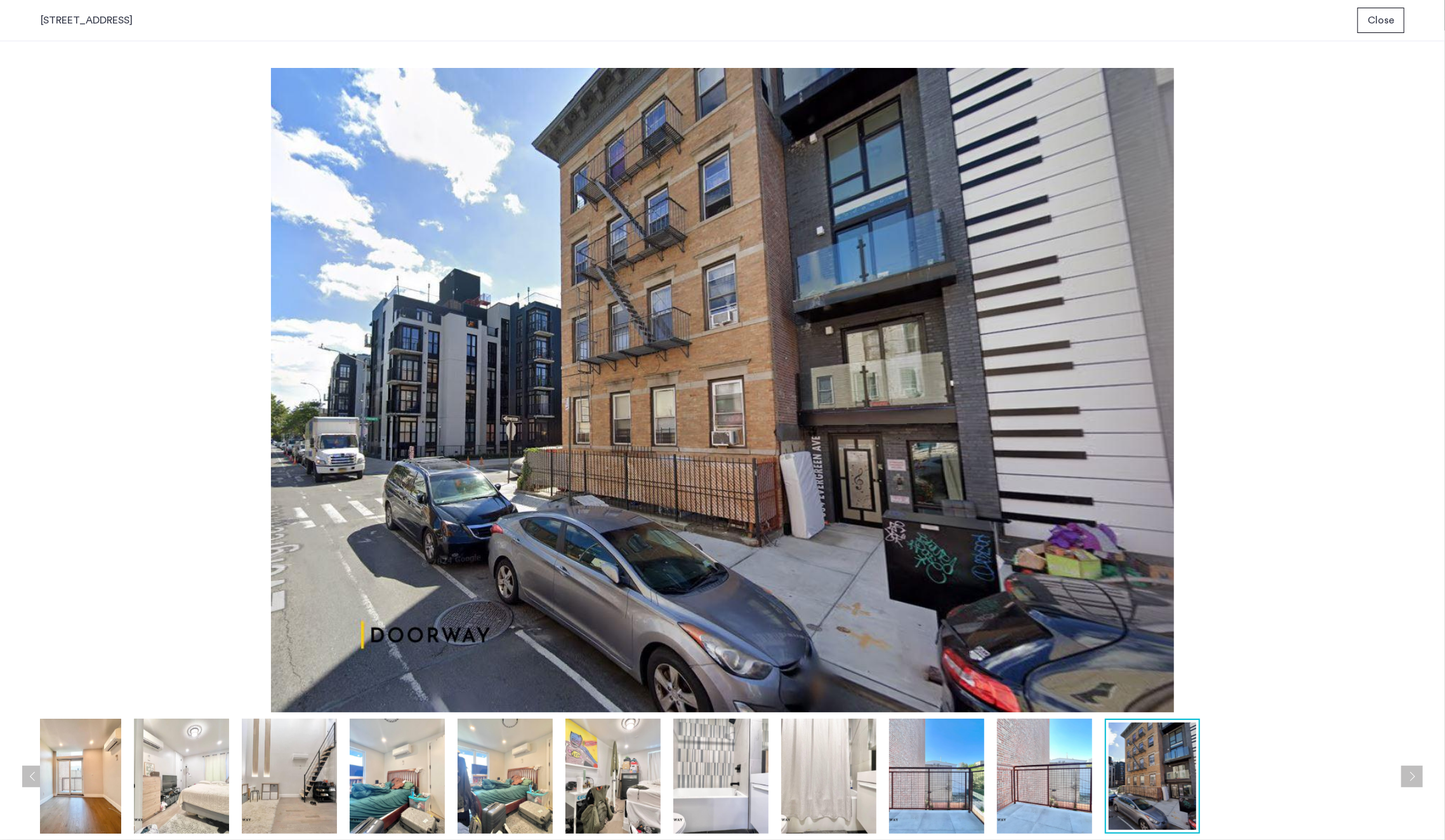
click at [1372, 28] on button "Close" at bounding box center [1381, 20] width 47 height 25
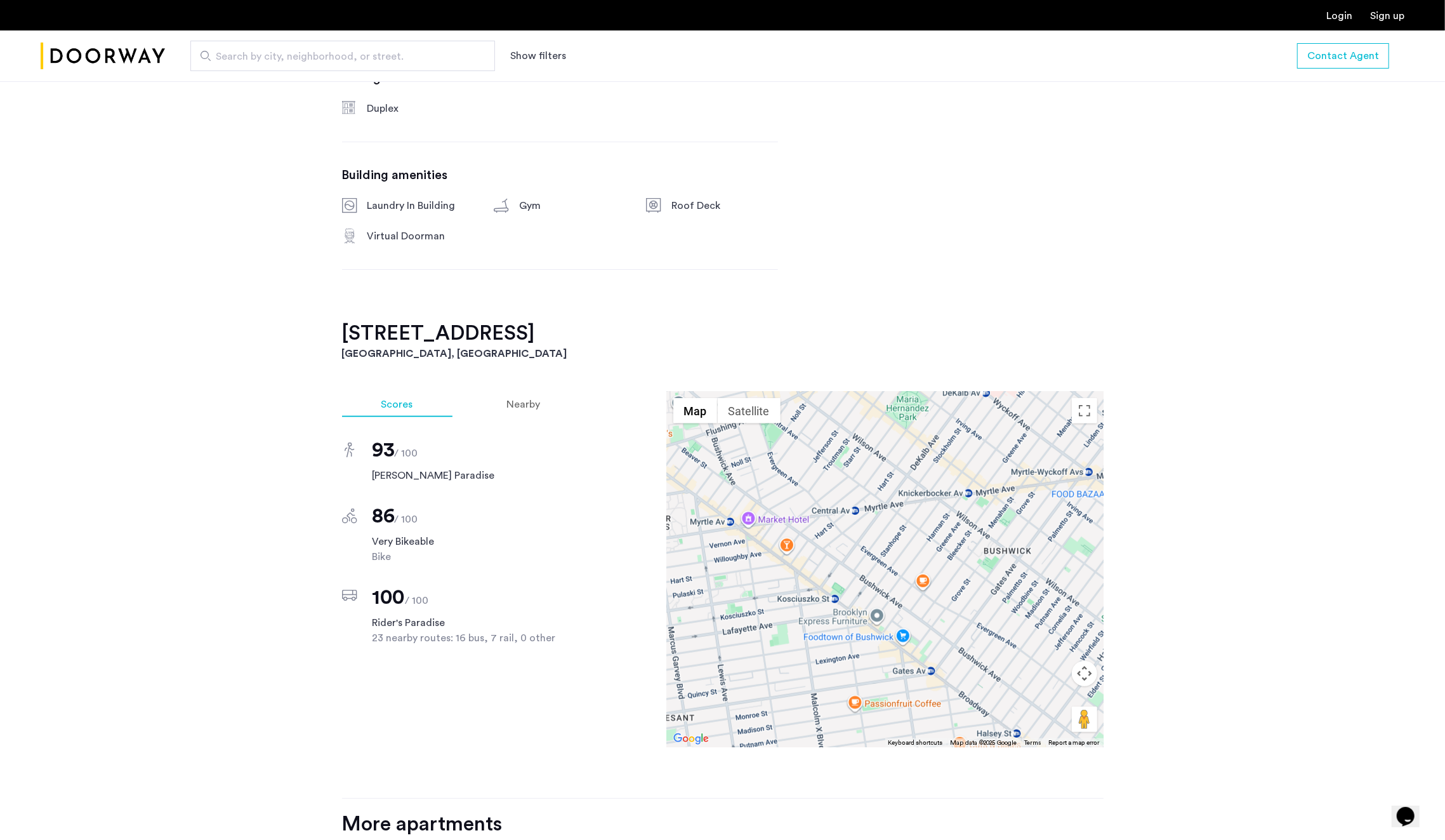
scroll to position [766, 0]
click at [521, 410] on div "Nearby" at bounding box center [524, 403] width 113 height 25
click at [402, 403] on span "Scores" at bounding box center [397, 402] width 32 height 10
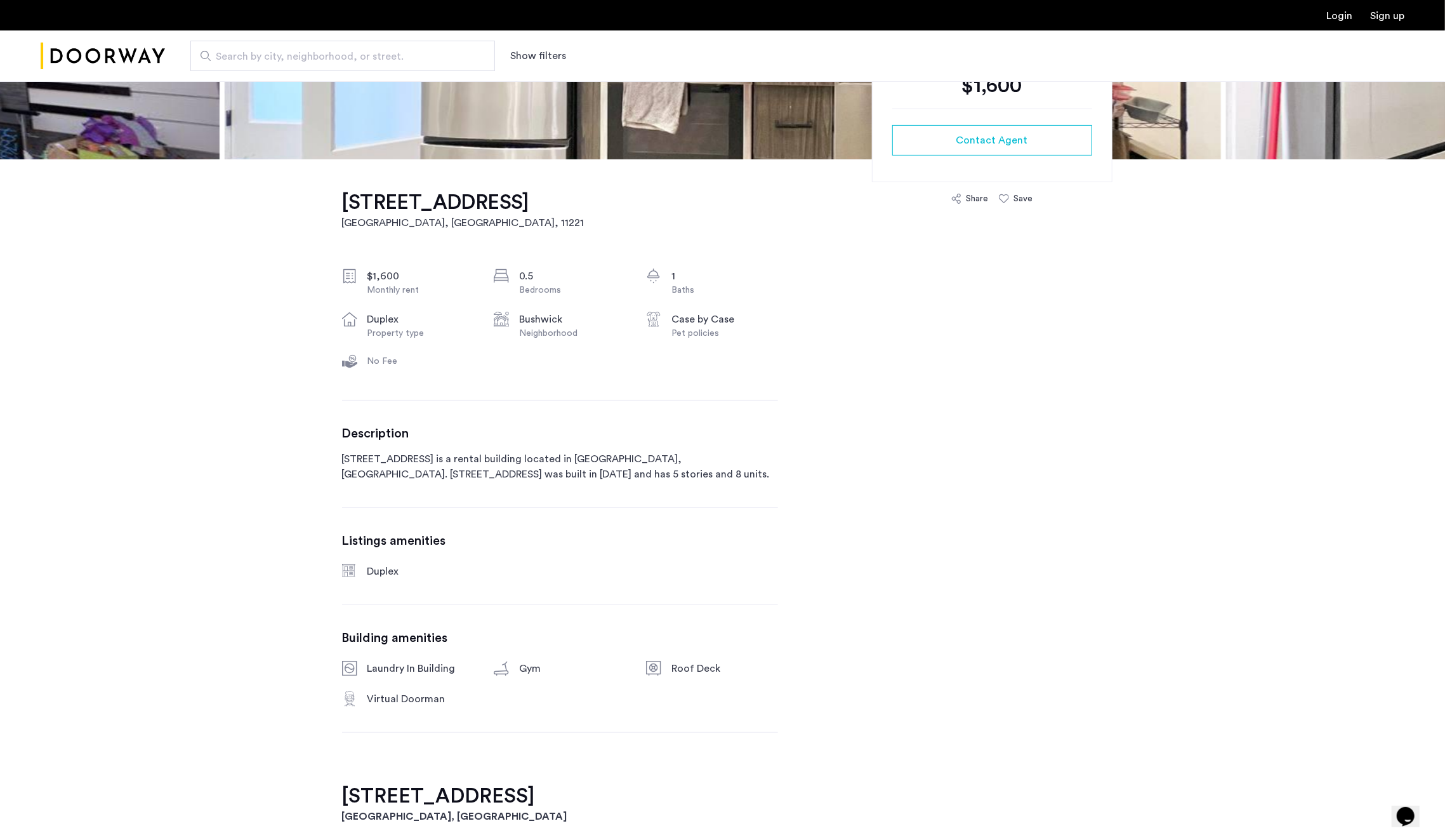
scroll to position [0, 0]
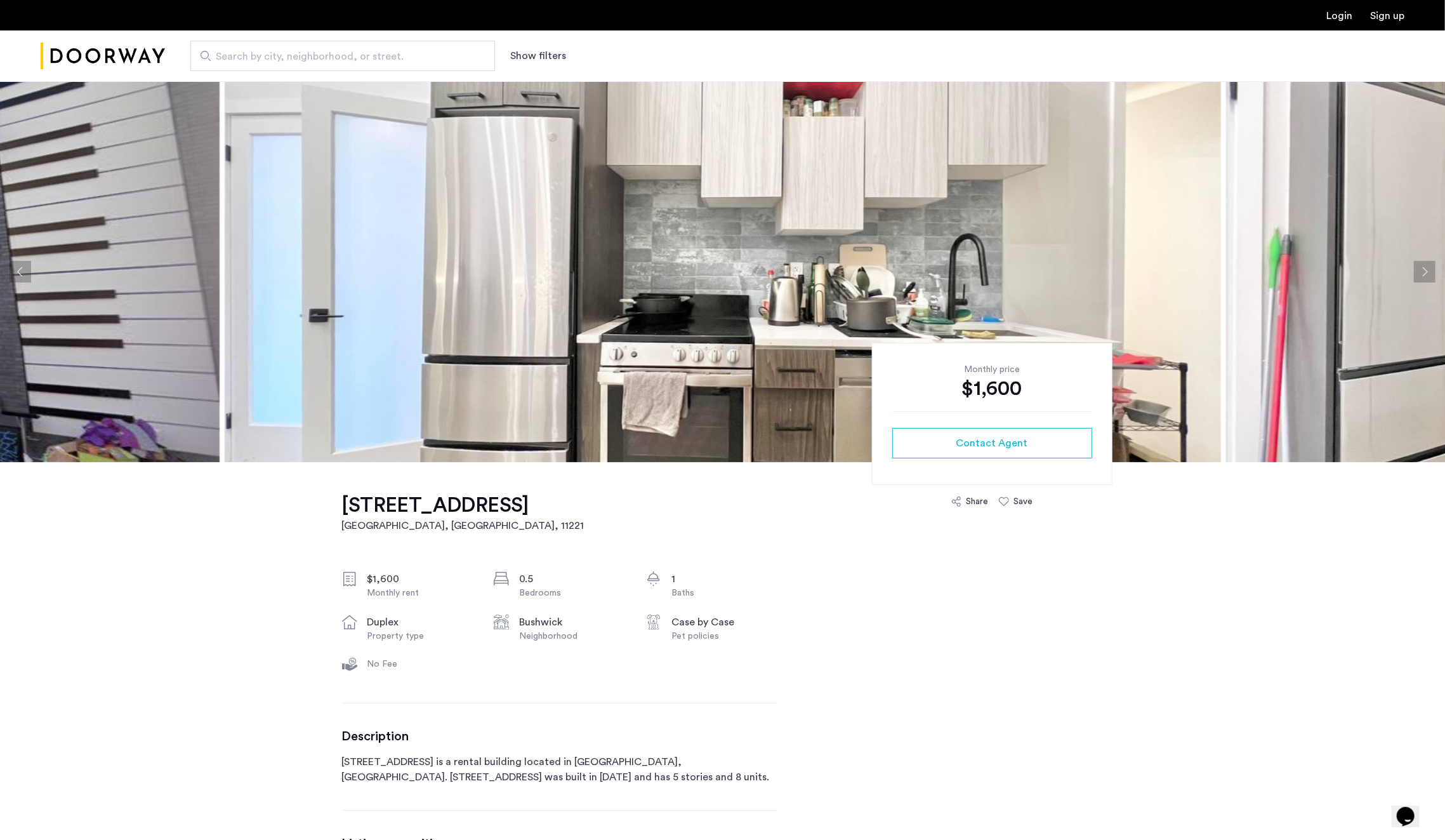
click at [1334, 15] on link "Login" at bounding box center [1340, 15] width 26 height 10
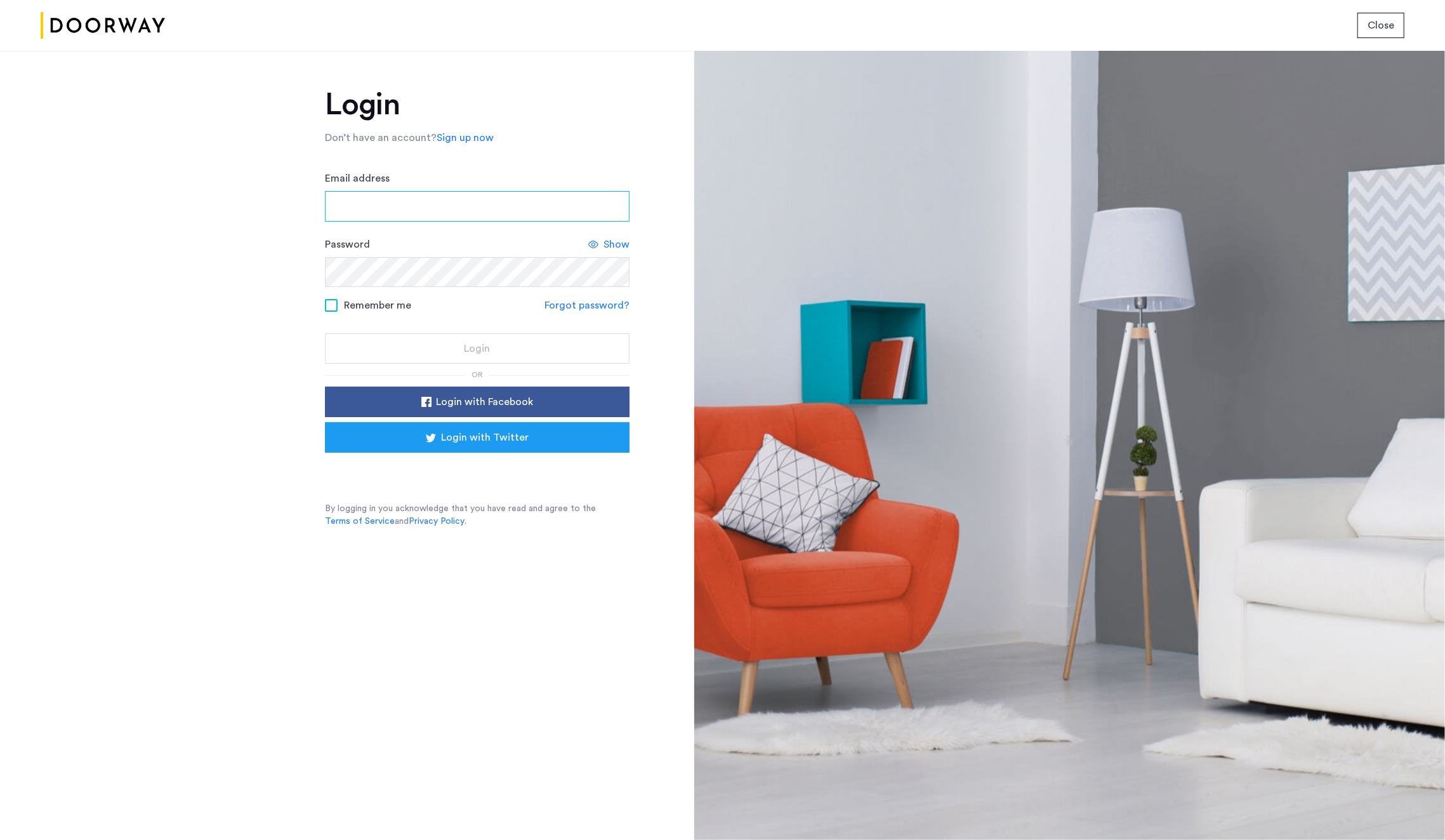
click at [530, 210] on input "Email address" at bounding box center [477, 206] width 304 height 31
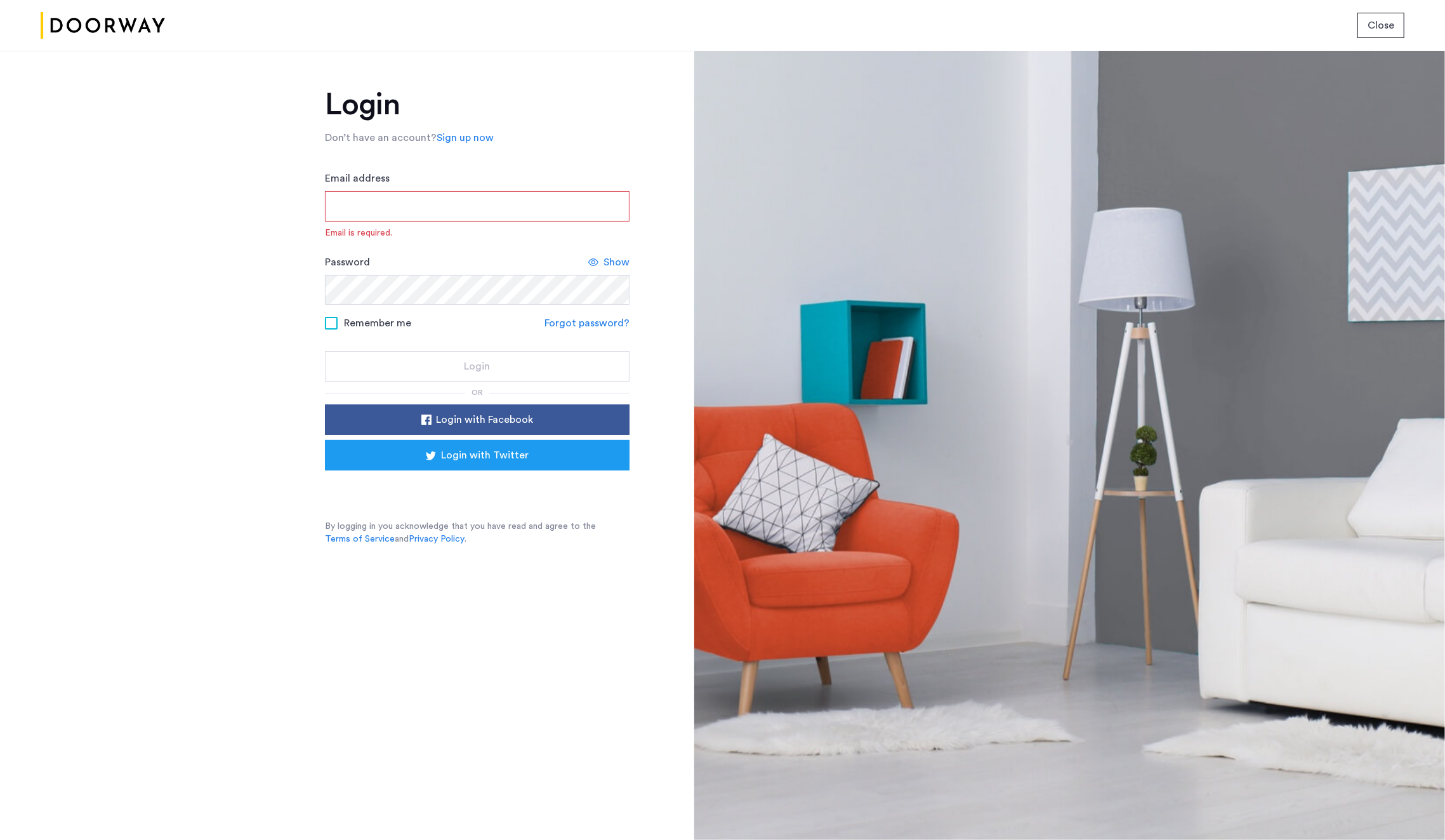
type input "**********"
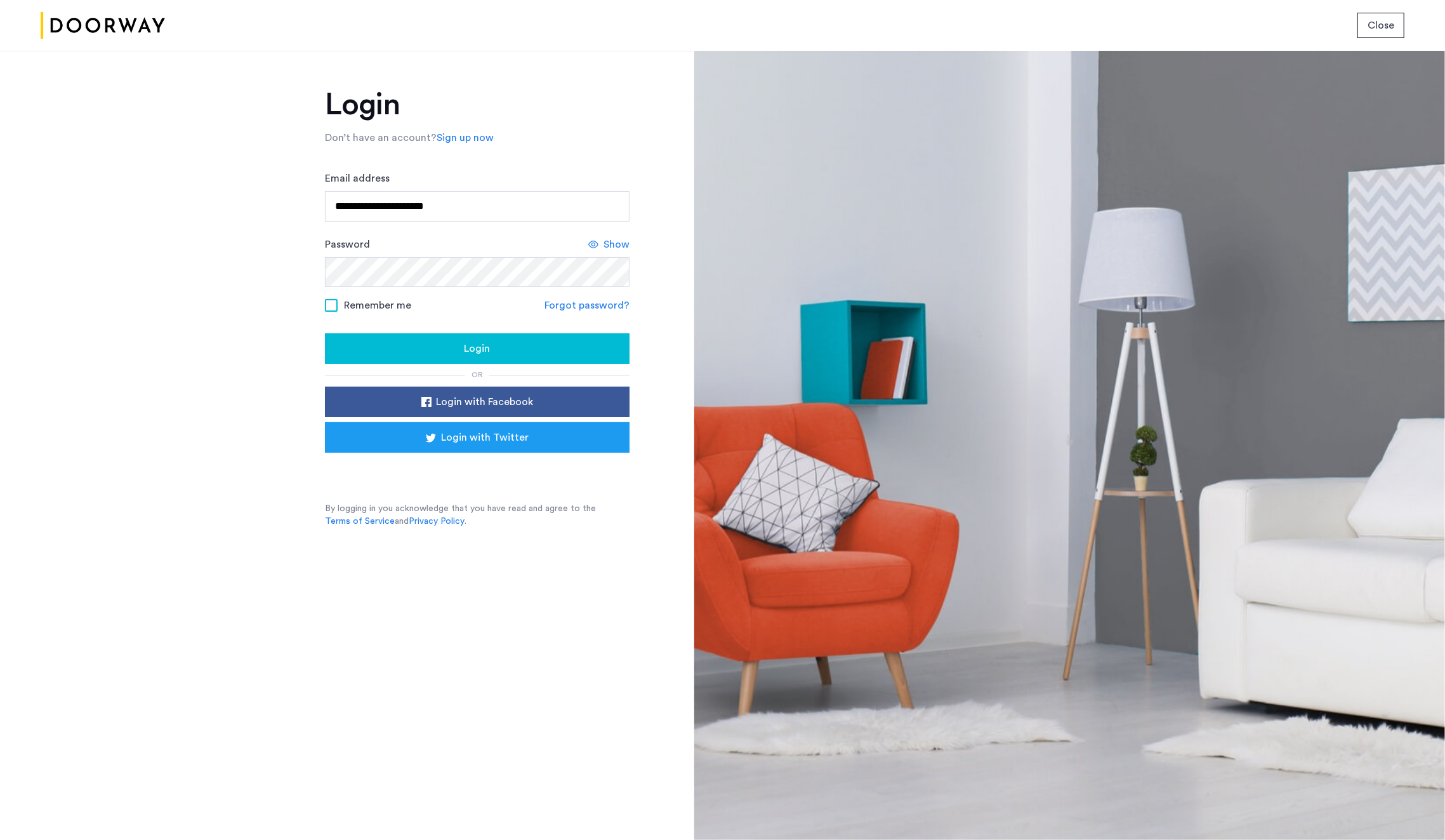
click at [526, 349] on div "Login" at bounding box center [477, 348] width 284 height 15
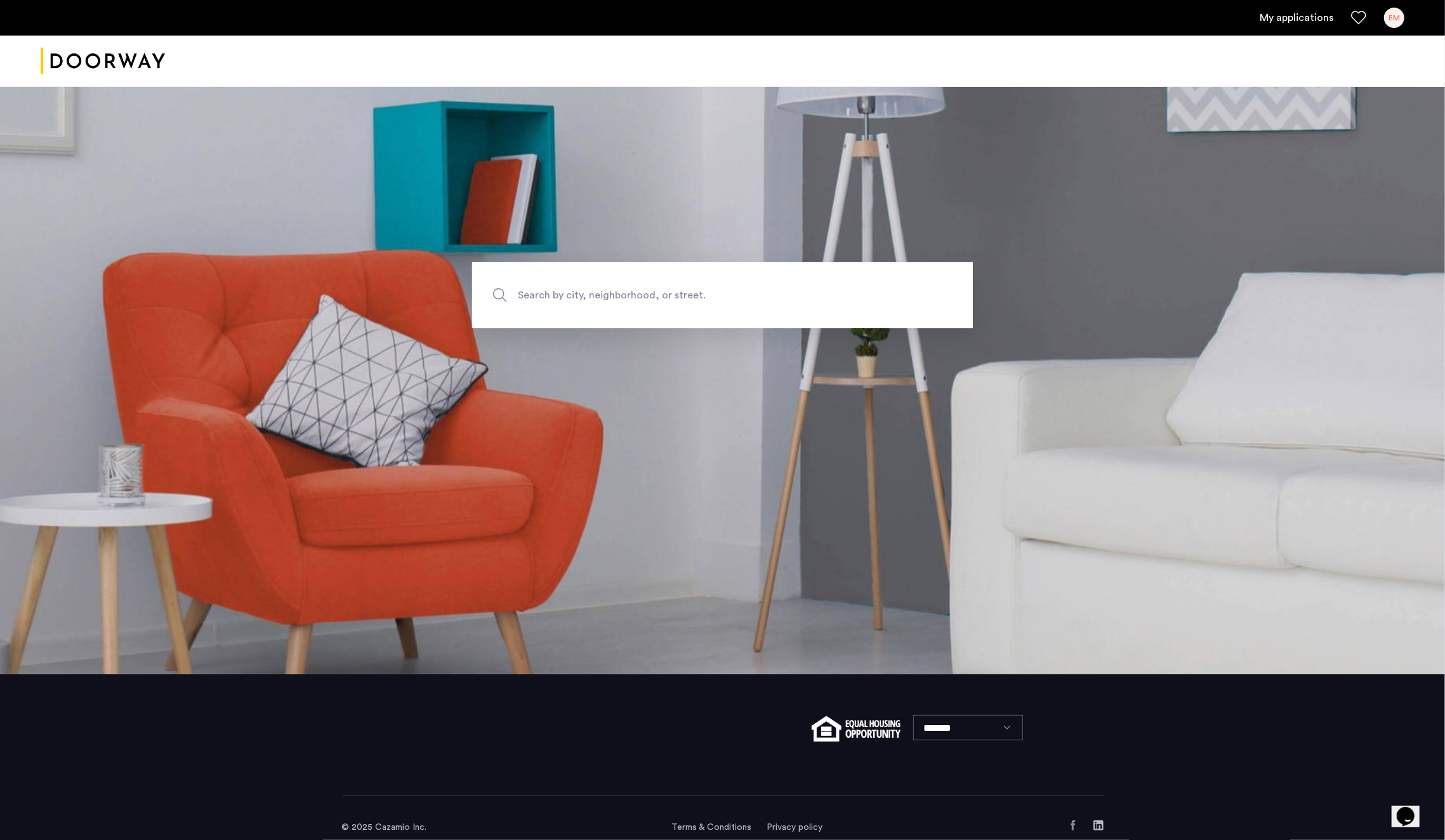
scroll to position [168, 0]
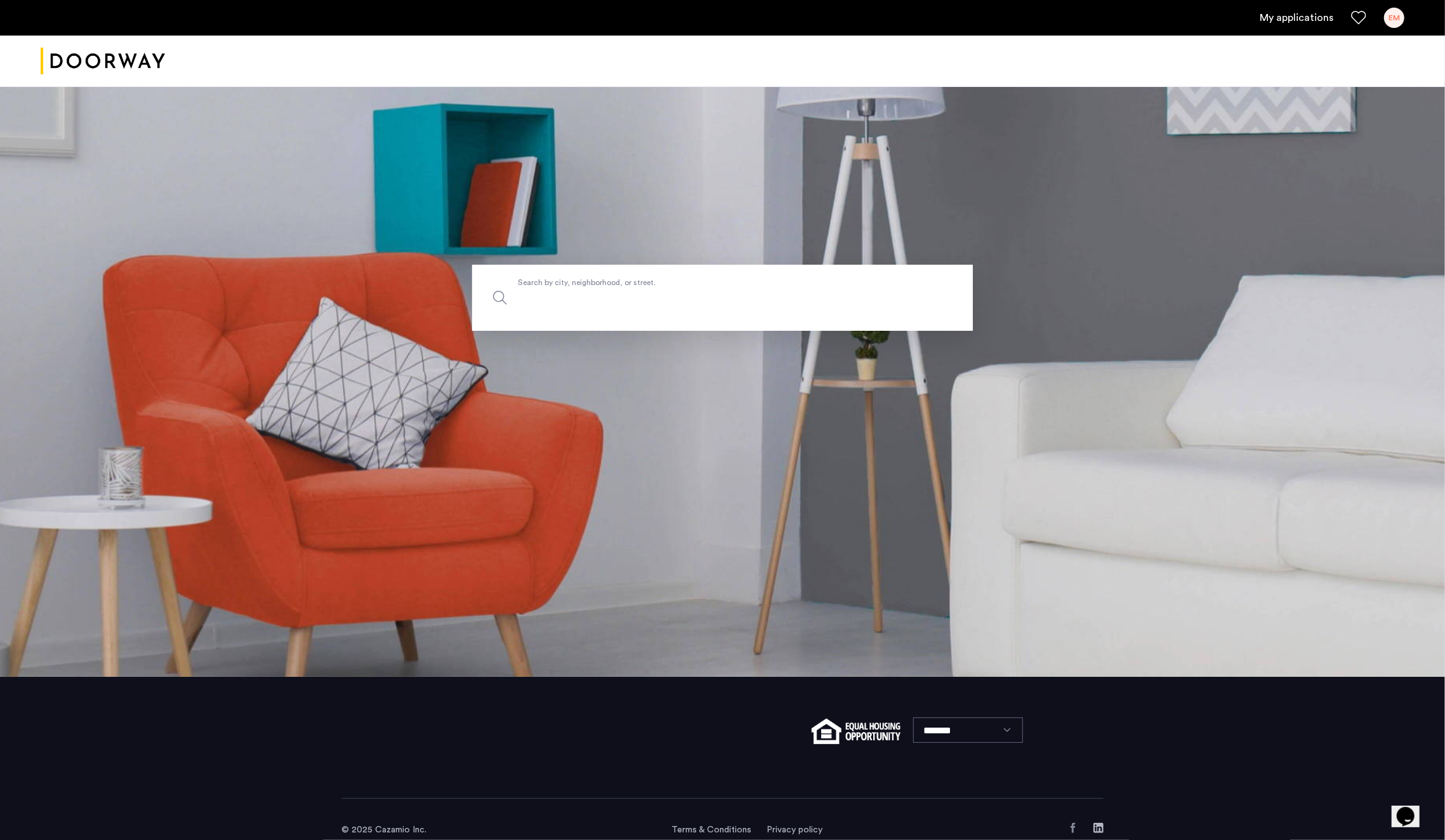
click at [672, 264] on input "Search by city, neighborhood, or street." at bounding box center [722, 297] width 500 height 66
type input "********"
